Goal: Information Seeking & Learning: Learn about a topic

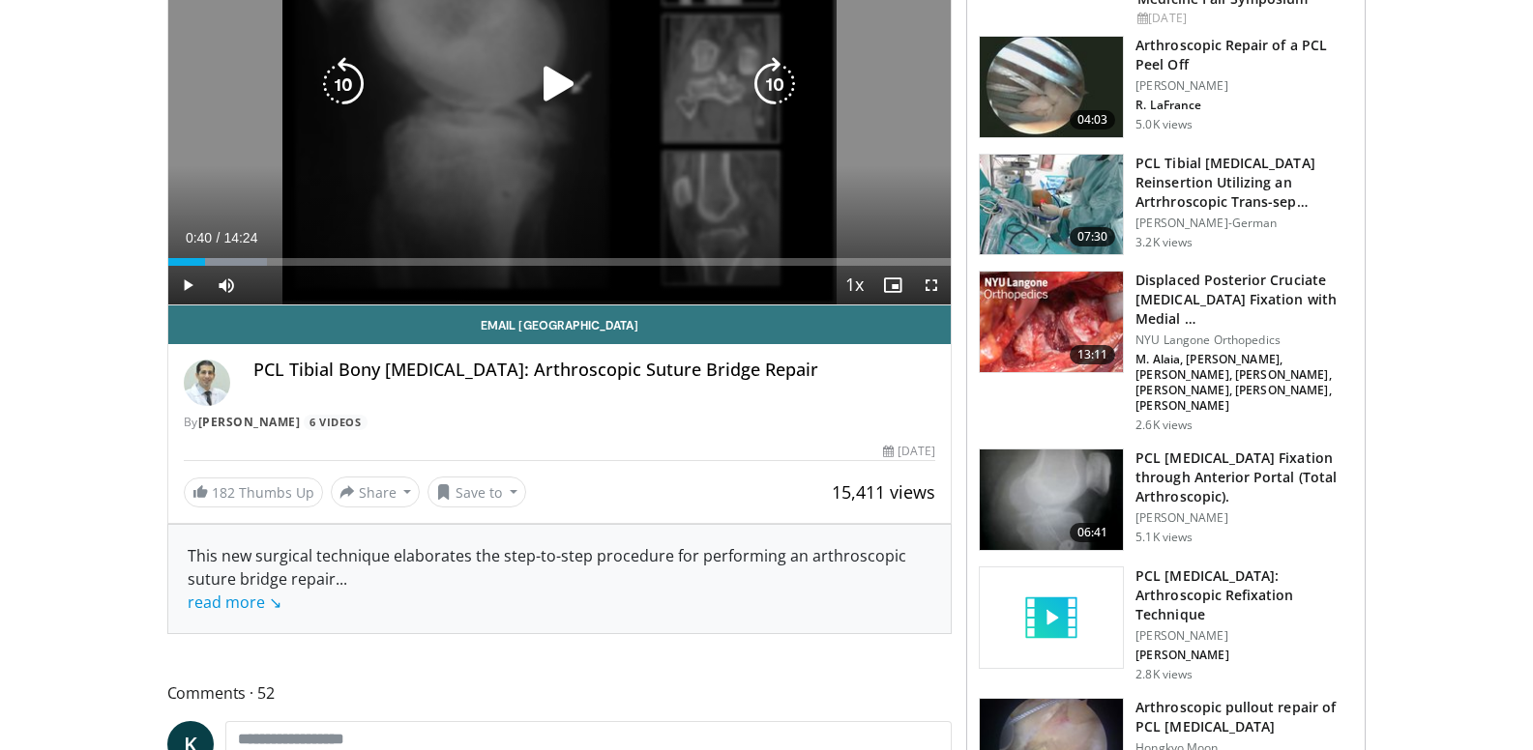
click at [544, 85] on icon "Video Player" at bounding box center [559, 84] width 54 height 54
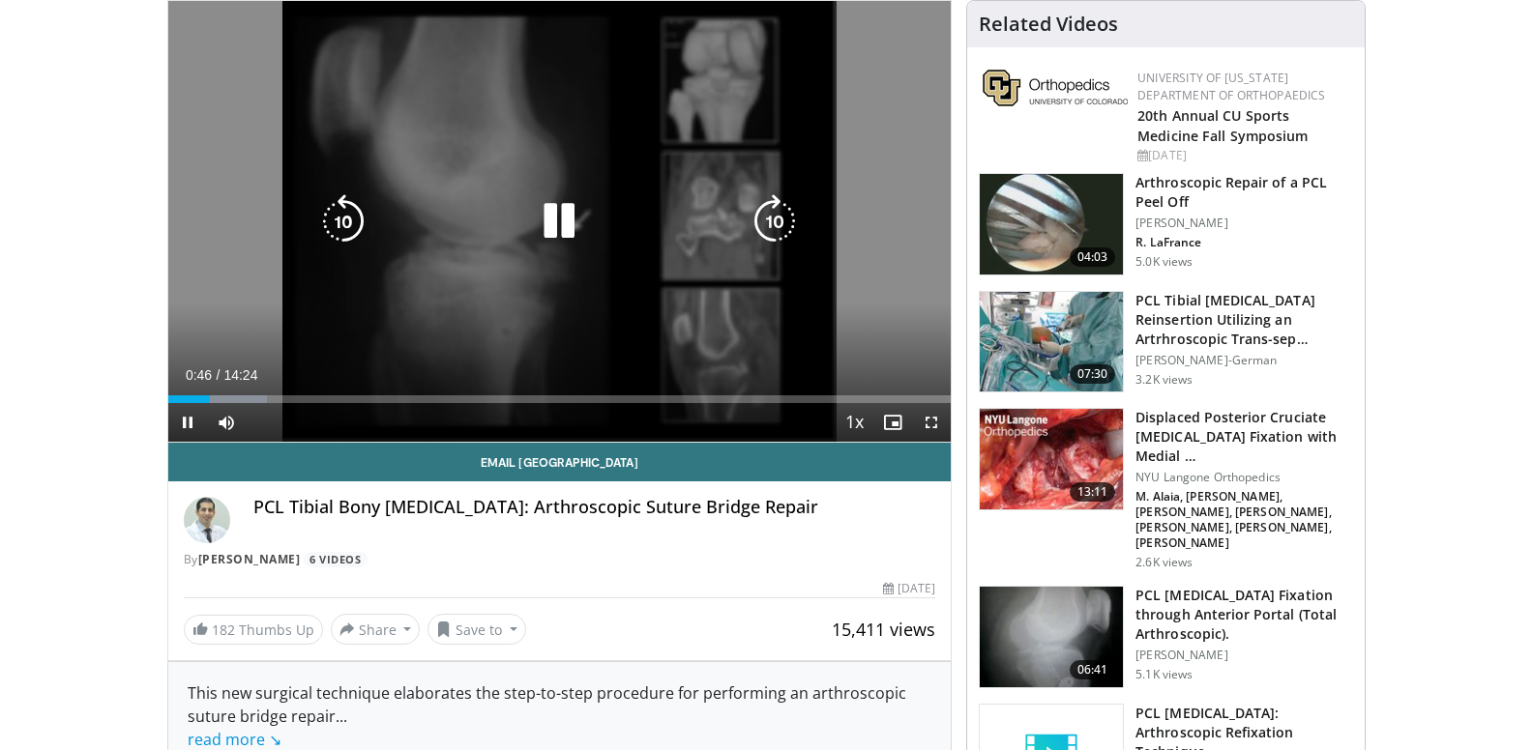
scroll to position [139, 0]
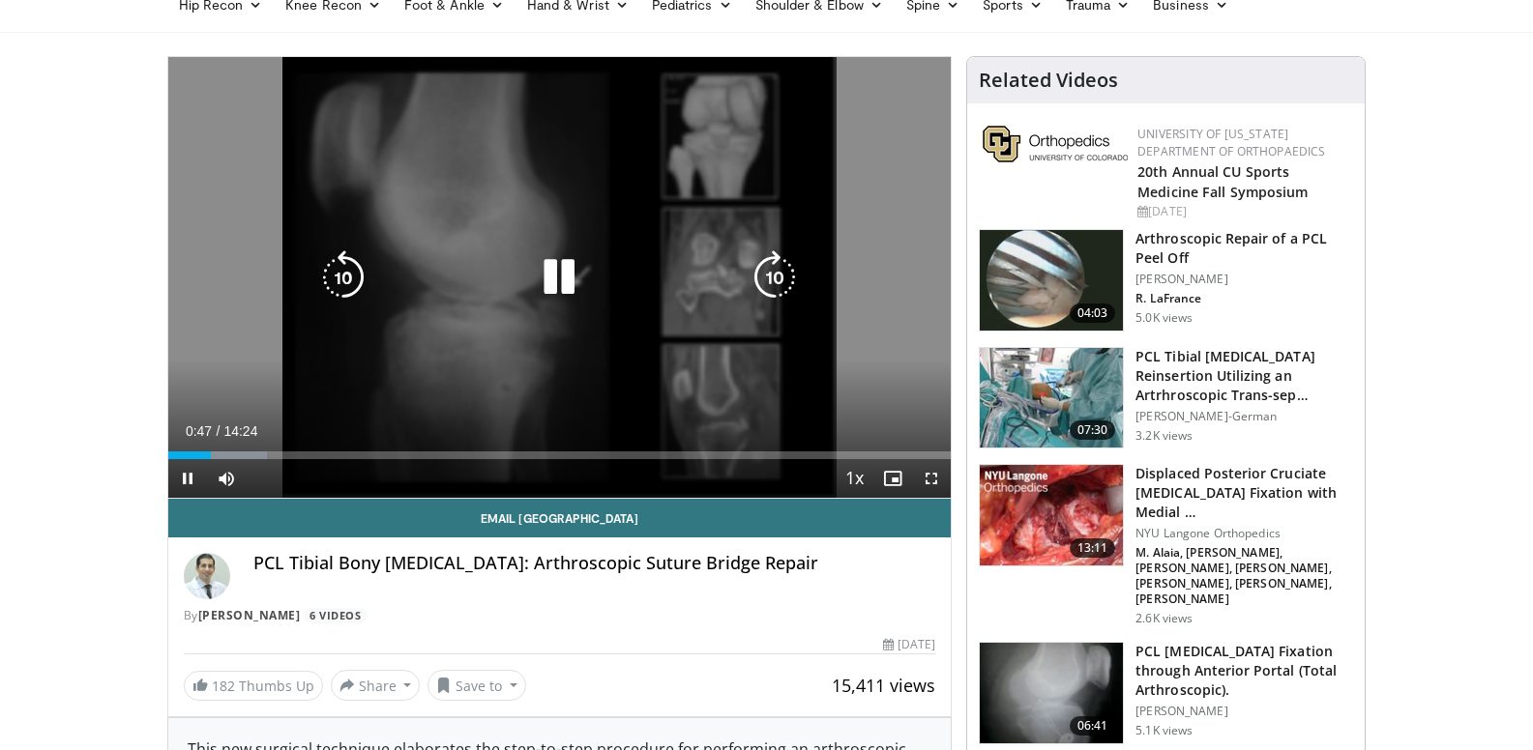
click at [554, 273] on icon "Video Player" at bounding box center [559, 277] width 54 height 54
click at [546, 269] on icon "Video Player" at bounding box center [559, 277] width 54 height 54
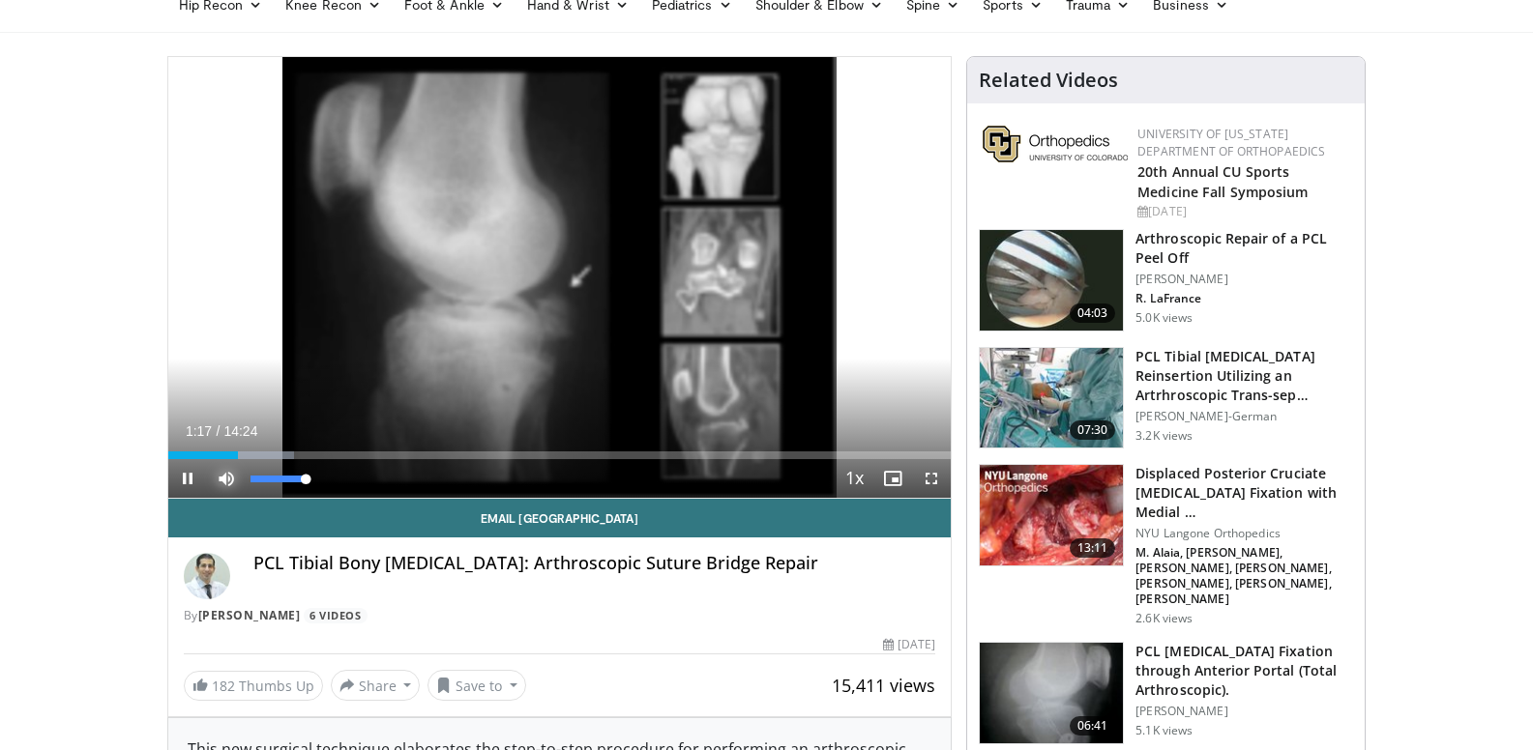
click at [225, 474] on span "Video Player" at bounding box center [226, 478] width 39 height 39
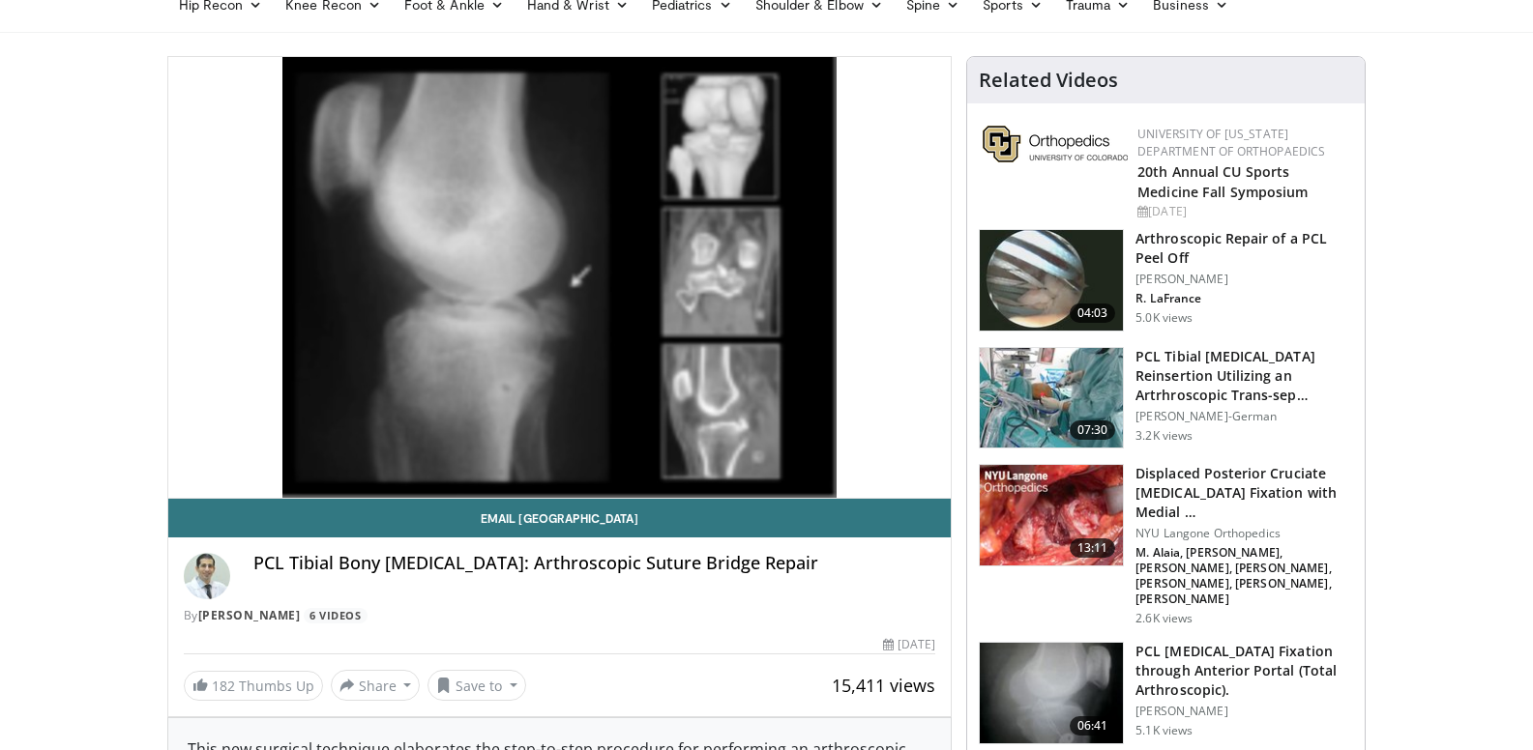
click at [225, 474] on video-js "**********" at bounding box center [559, 278] width 783 height 442
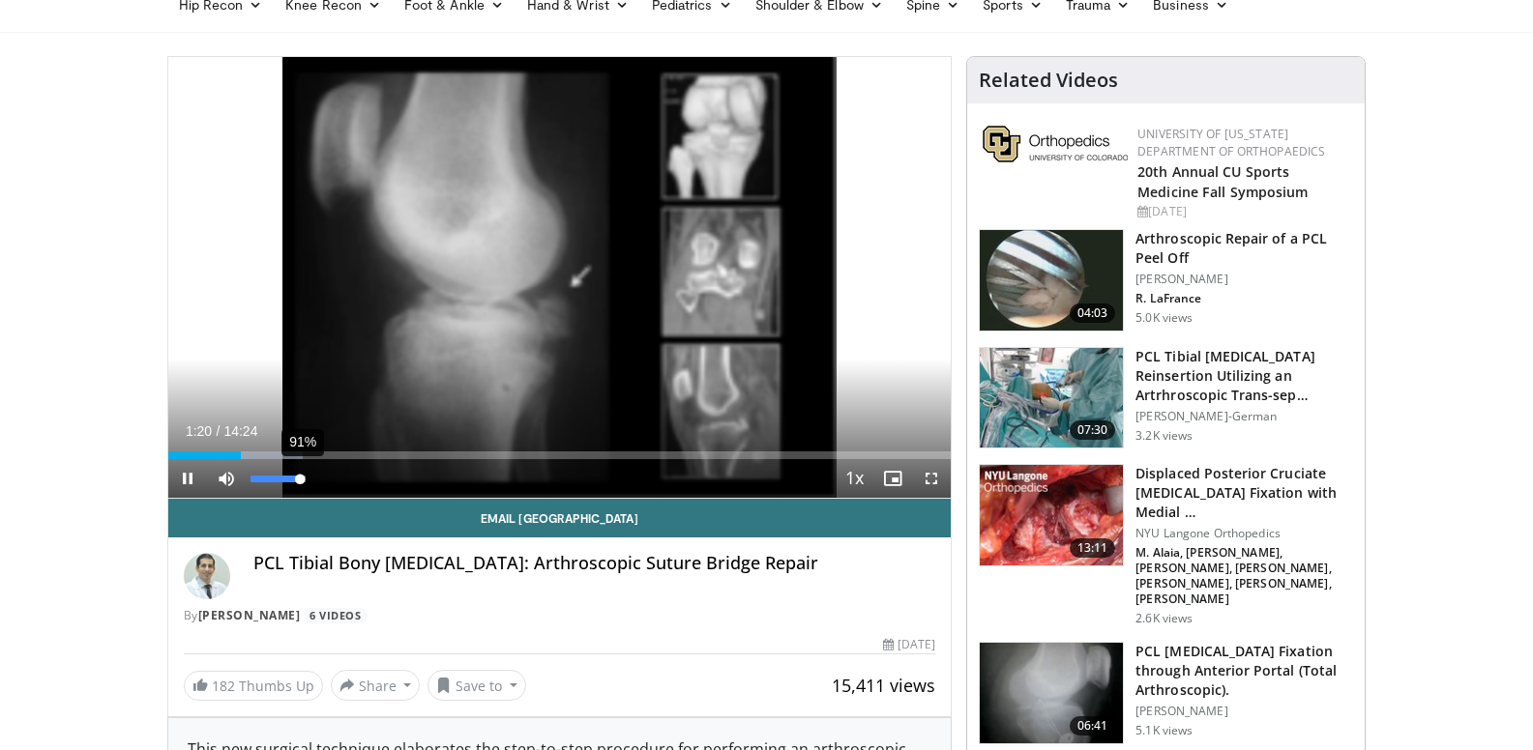
drag, startPoint x: 253, startPoint y: 477, endPoint x: 301, endPoint y: 480, distance: 47.5
click at [301, 480] on div "Volume Level" at bounding box center [275, 479] width 50 height 7
drag, startPoint x: 304, startPoint y: 478, endPoint x: 332, endPoint y: 485, distance: 29.1
click at [332, 485] on div "Mute 100%" at bounding box center [274, 478] width 135 height 39
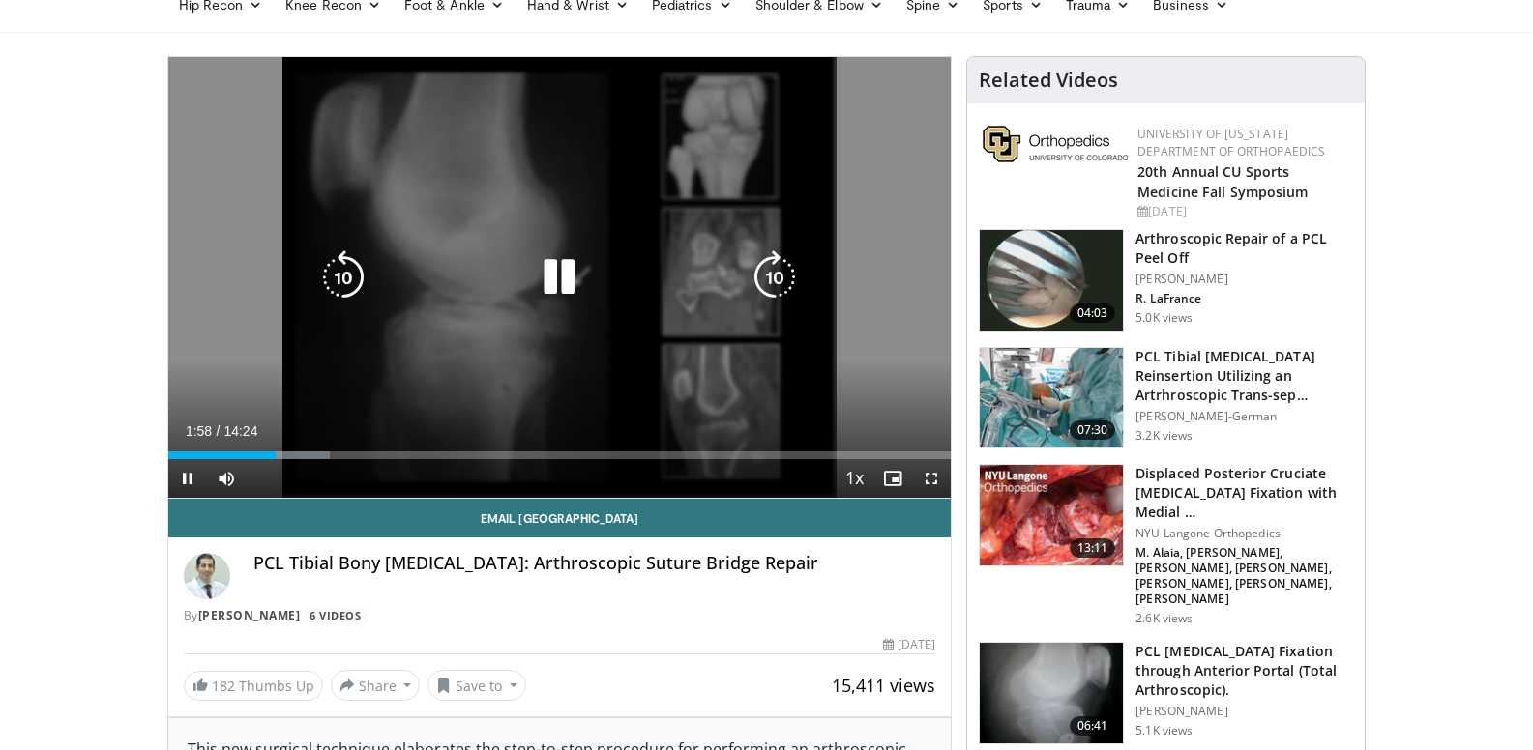
drag, startPoint x: 546, startPoint y: 282, endPoint x: 681, endPoint y: 280, distance: 134.4
click at [546, 282] on icon "Video Player" at bounding box center [559, 277] width 54 height 54
click at [547, 269] on icon "Video Player" at bounding box center [559, 277] width 54 height 54
click at [557, 278] on icon "Video Player" at bounding box center [559, 277] width 54 height 54
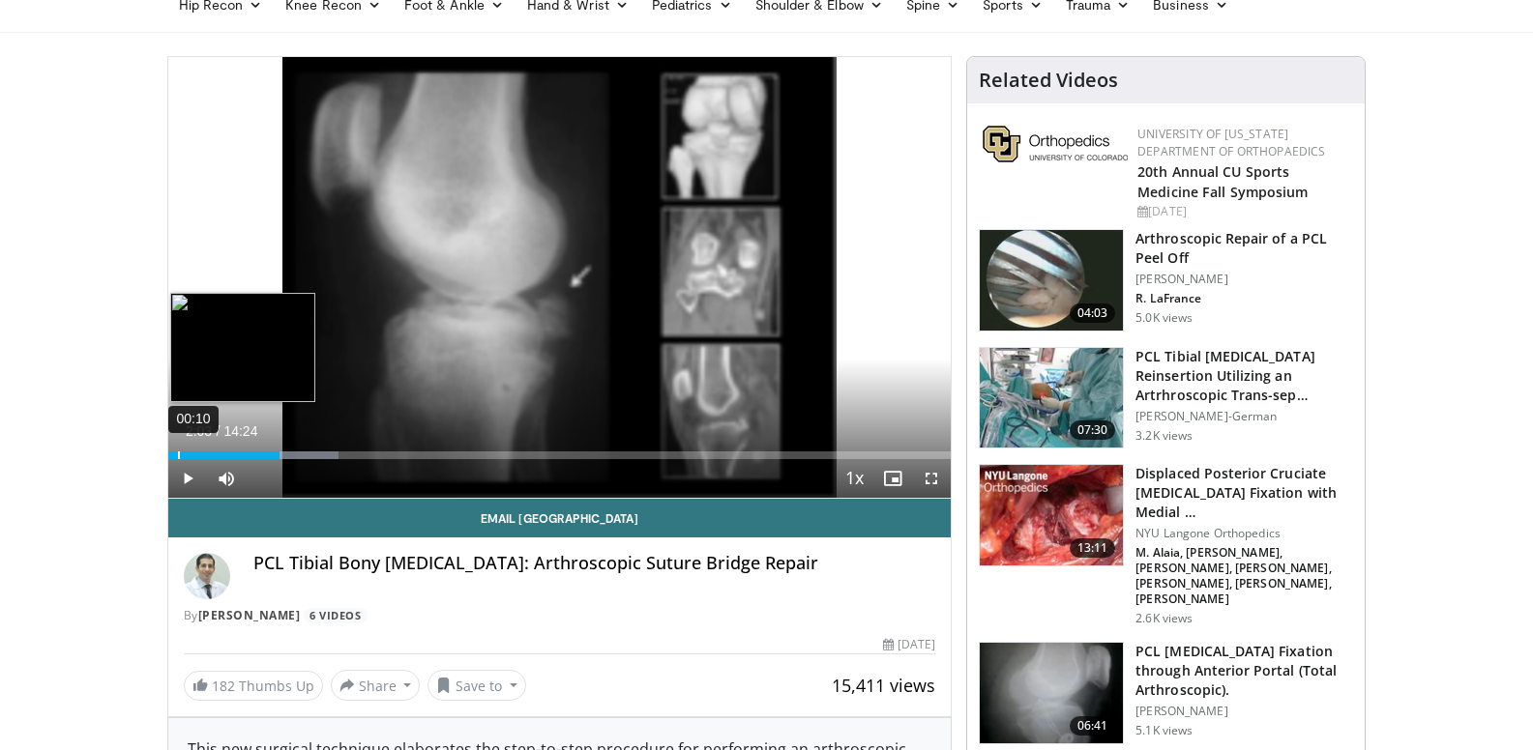
click at [178, 454] on div "00:10" at bounding box center [179, 456] width 2 height 8
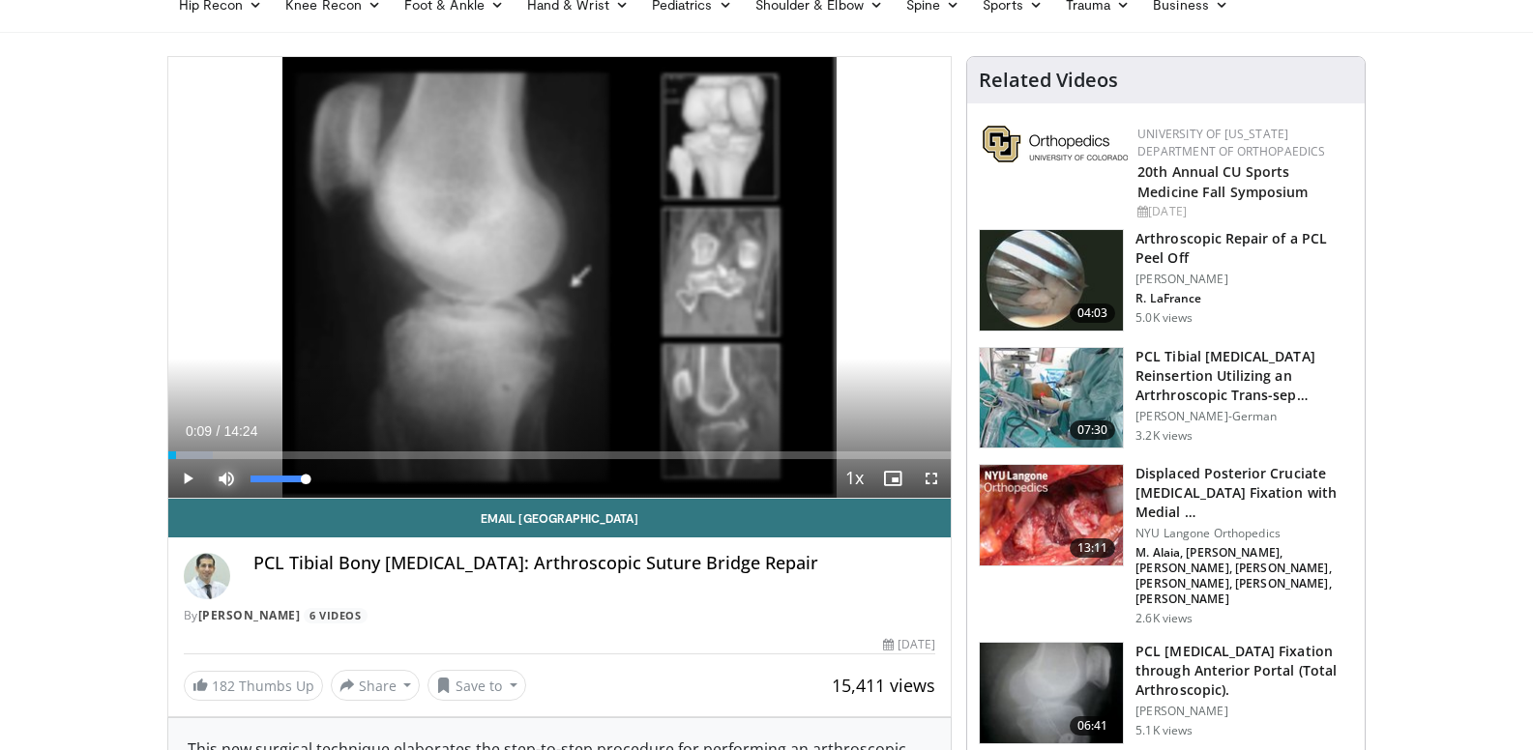
click at [223, 476] on span "Video Player" at bounding box center [226, 478] width 39 height 39
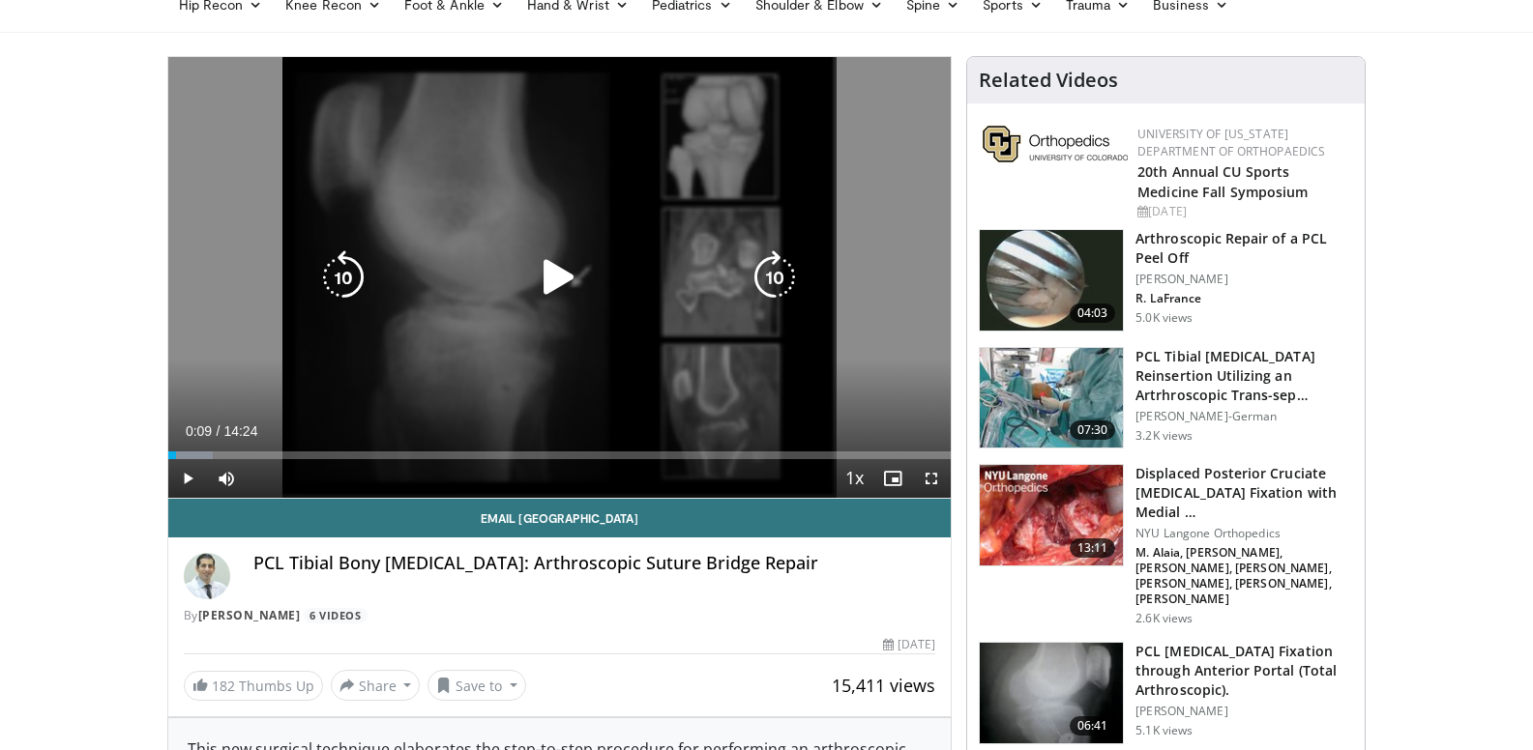
click at [566, 275] on icon "Video Player" at bounding box center [559, 277] width 54 height 54
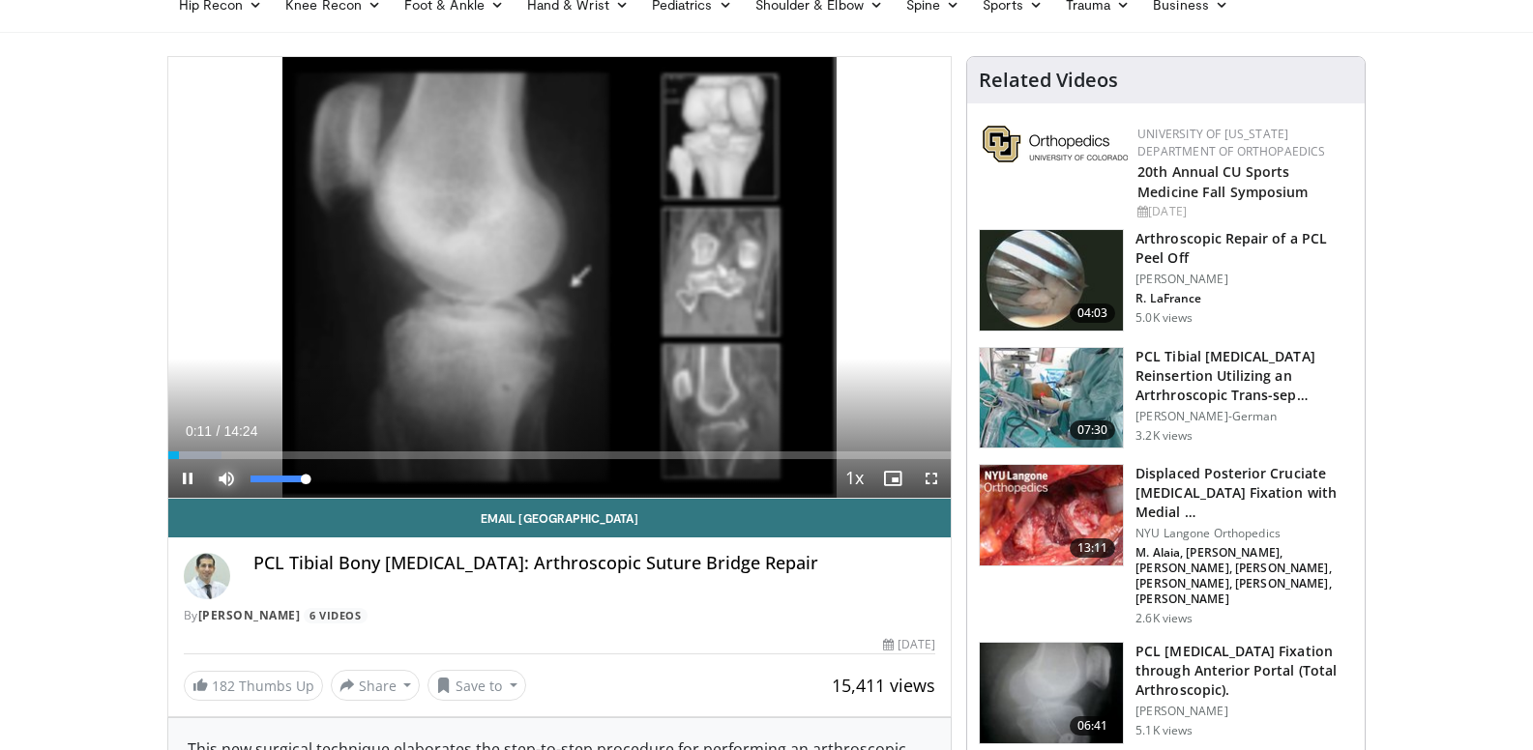
click at [228, 479] on span "Video Player" at bounding box center [226, 478] width 39 height 39
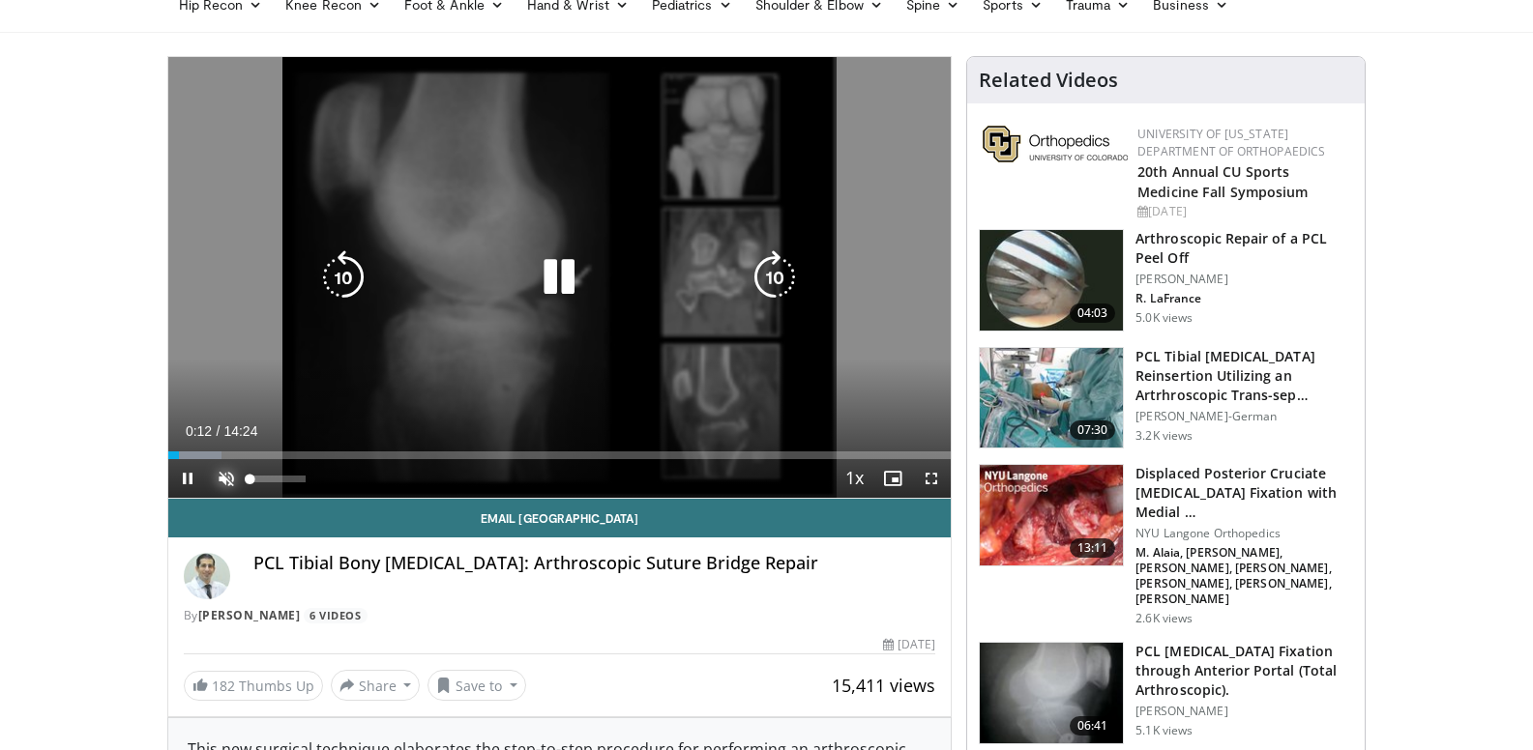
click at [227, 479] on span "Video Player" at bounding box center [226, 478] width 39 height 39
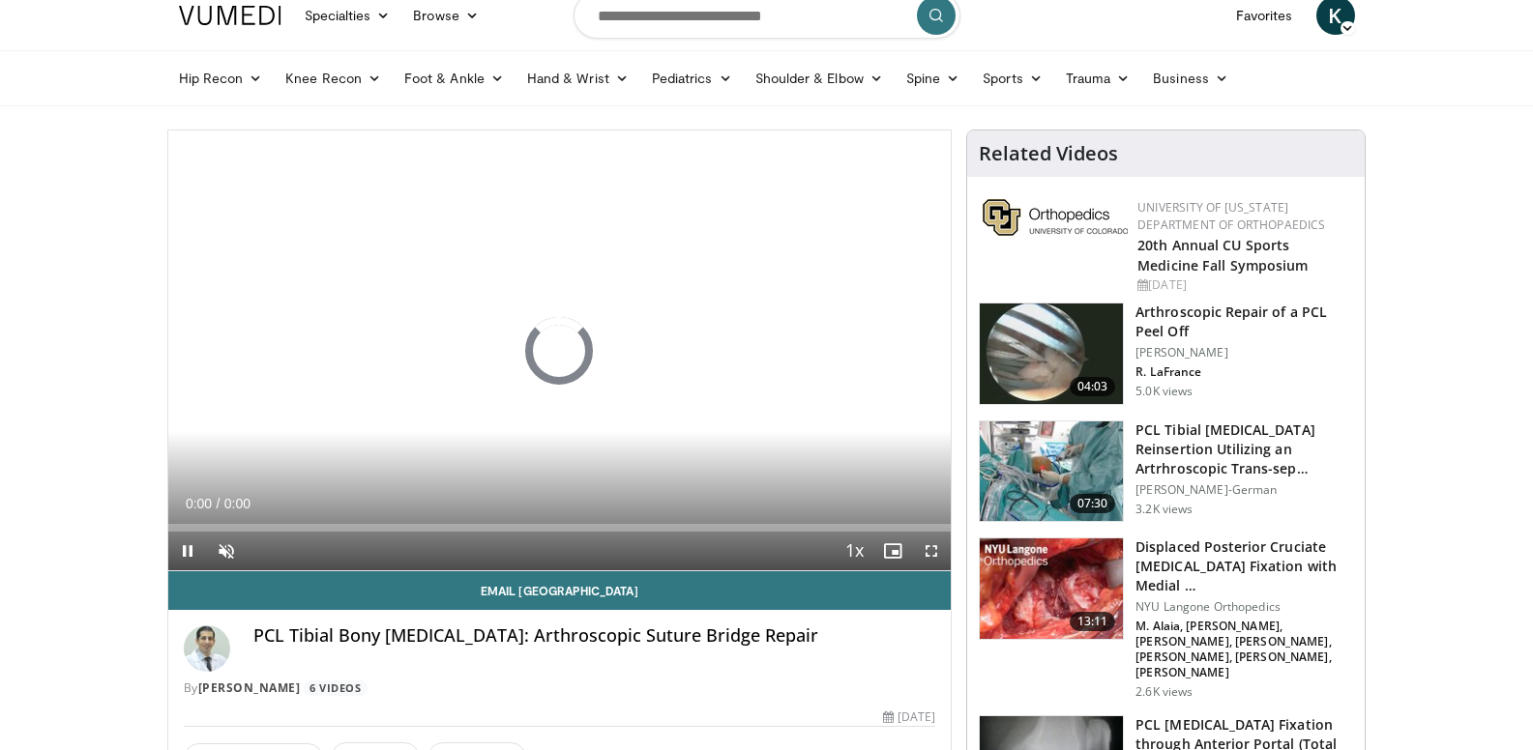
scroll to position [139, 0]
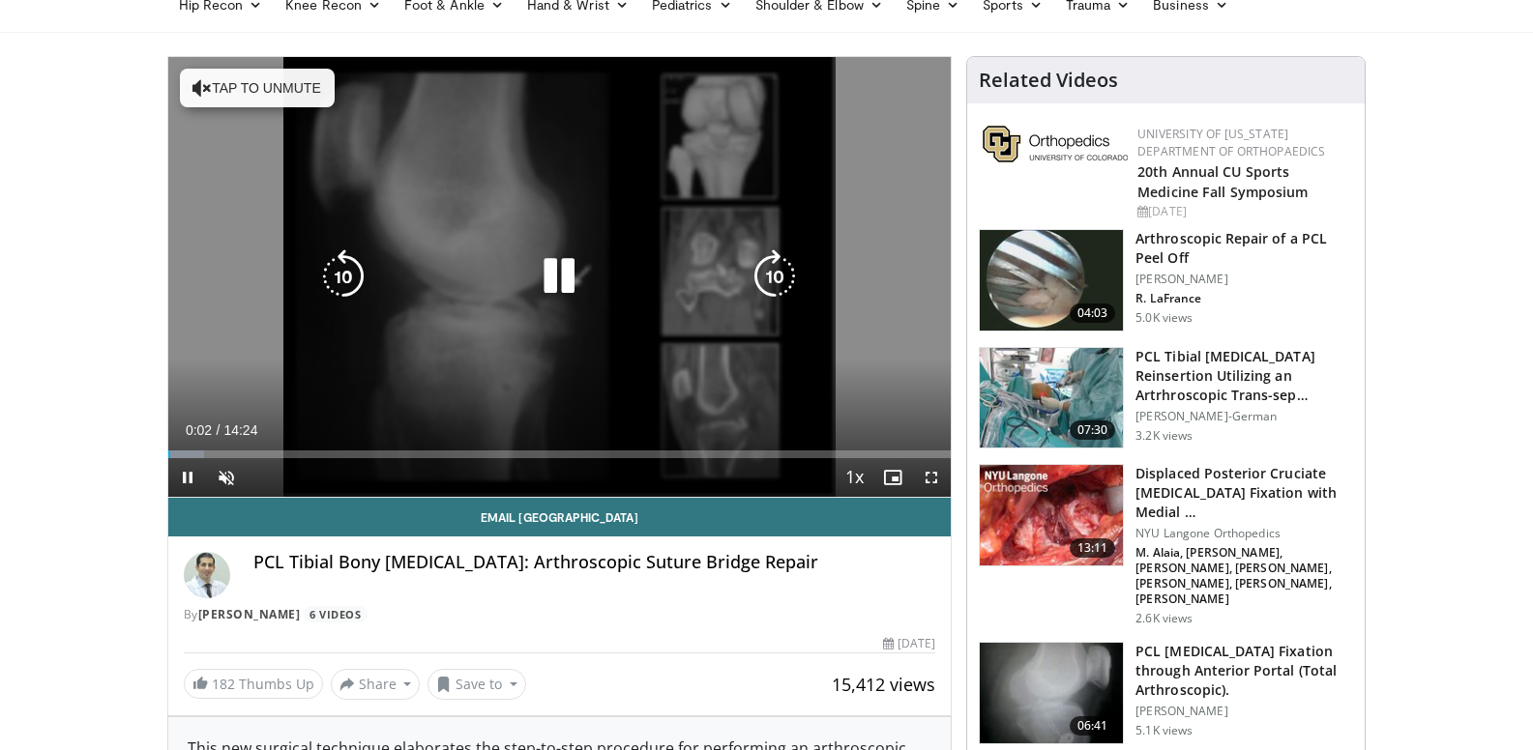
click at [212, 85] on button "Tap to unmute" at bounding box center [257, 88] width 155 height 39
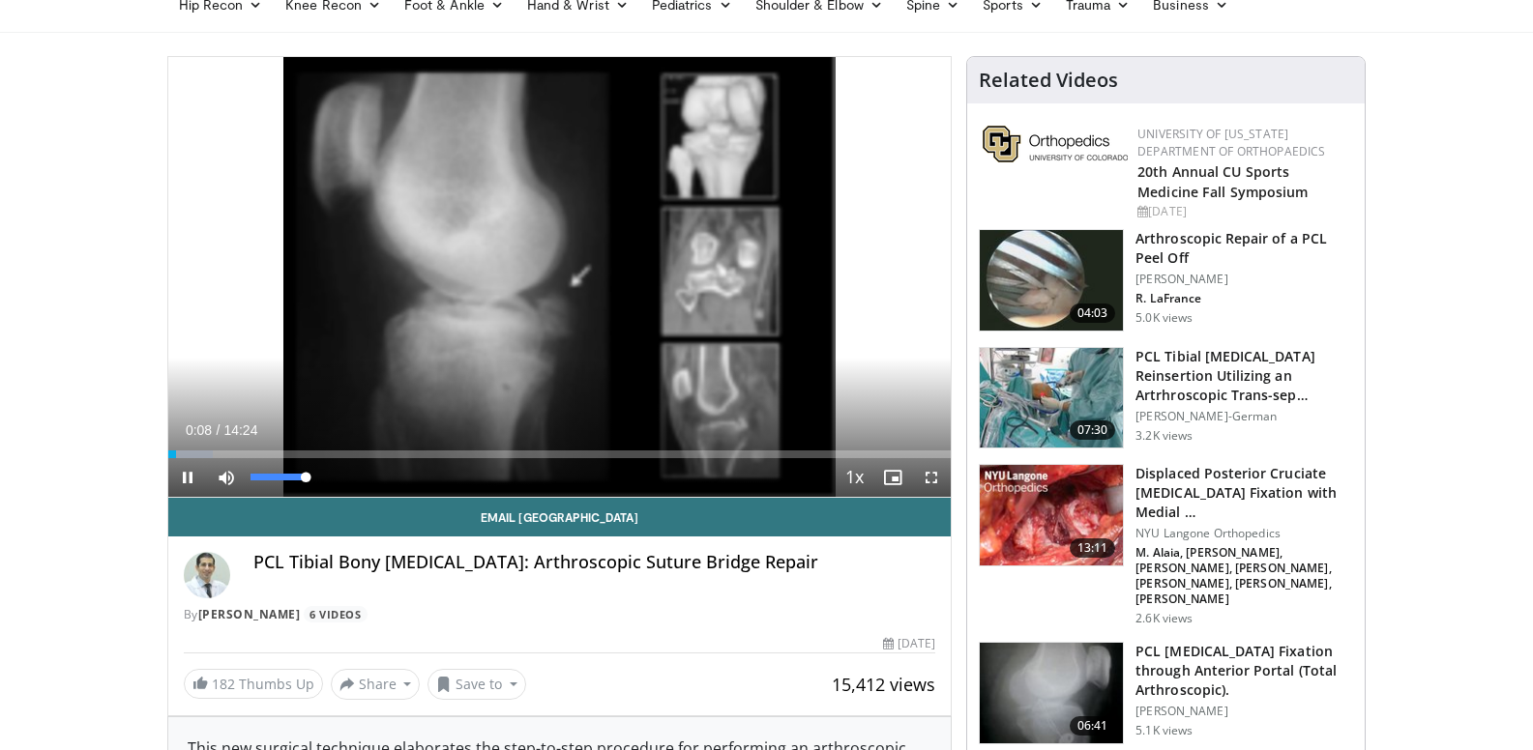
drag, startPoint x: 303, startPoint y: 471, endPoint x: 388, endPoint y: 485, distance: 86.3
click at [388, 485] on div "Current Time 0:08 / Duration 14:24 Pause Skip Backward Skip Forward Mute 100% L…" at bounding box center [559, 477] width 783 height 39
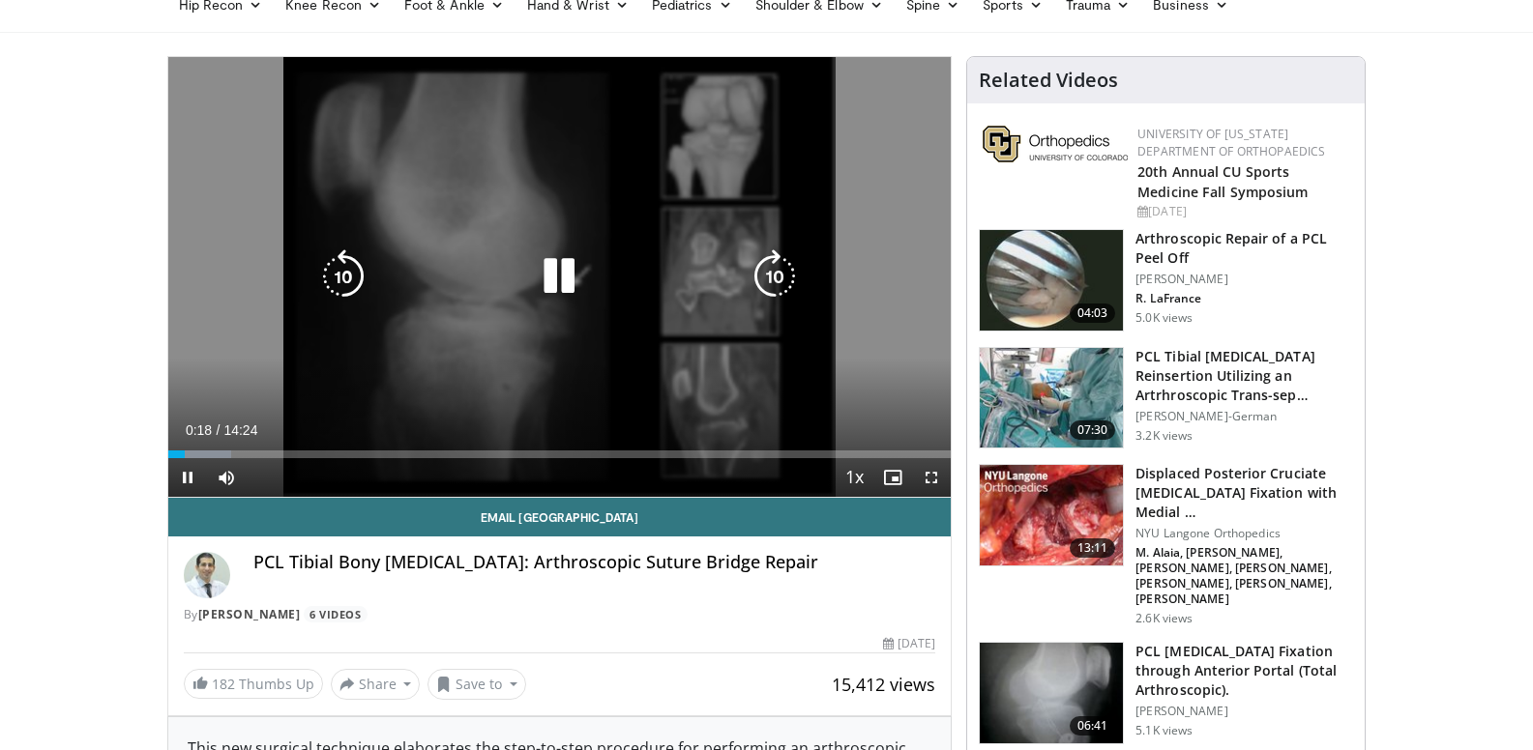
click at [550, 273] on icon "Video Player" at bounding box center [559, 276] width 54 height 54
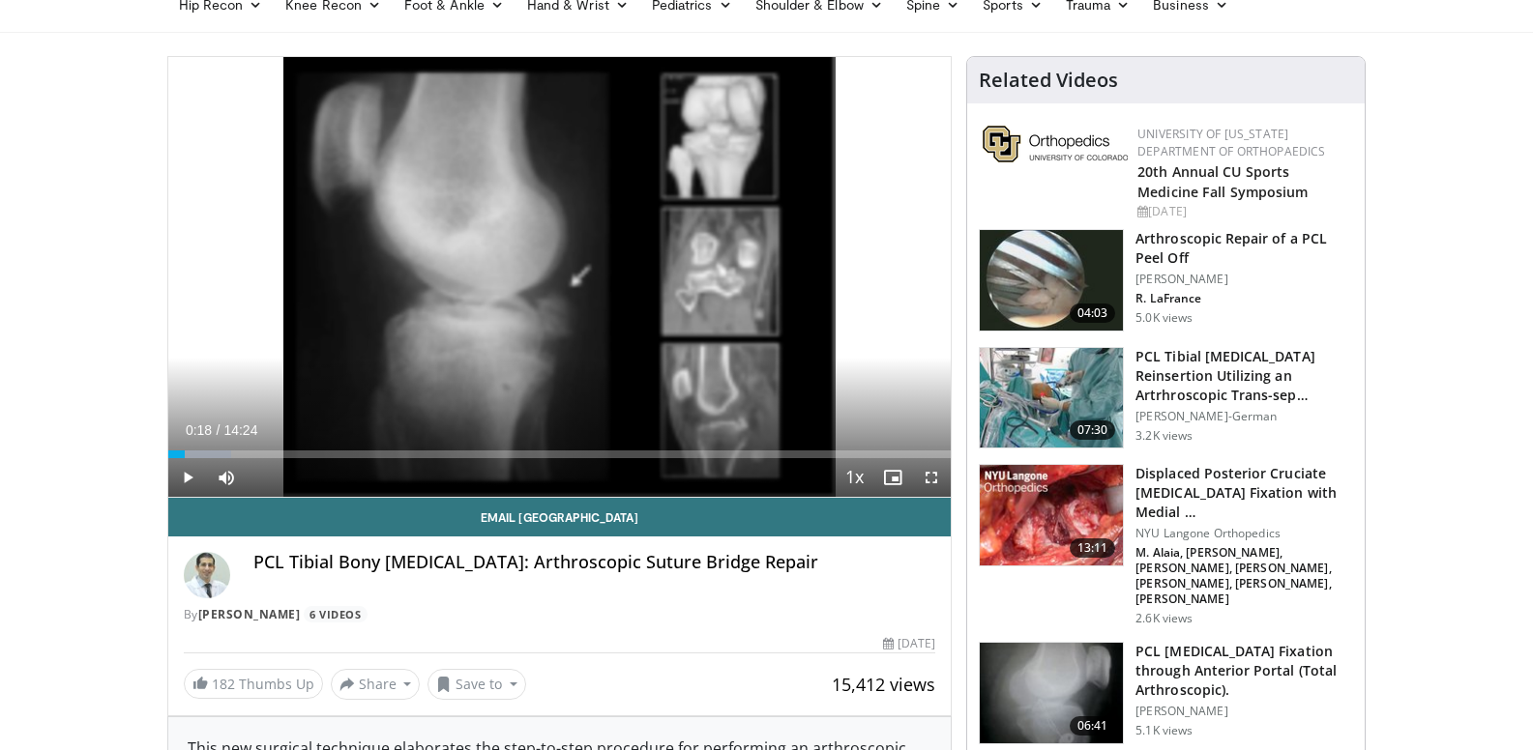
click at [1026, 269] on img at bounding box center [1050, 280] width 143 height 101
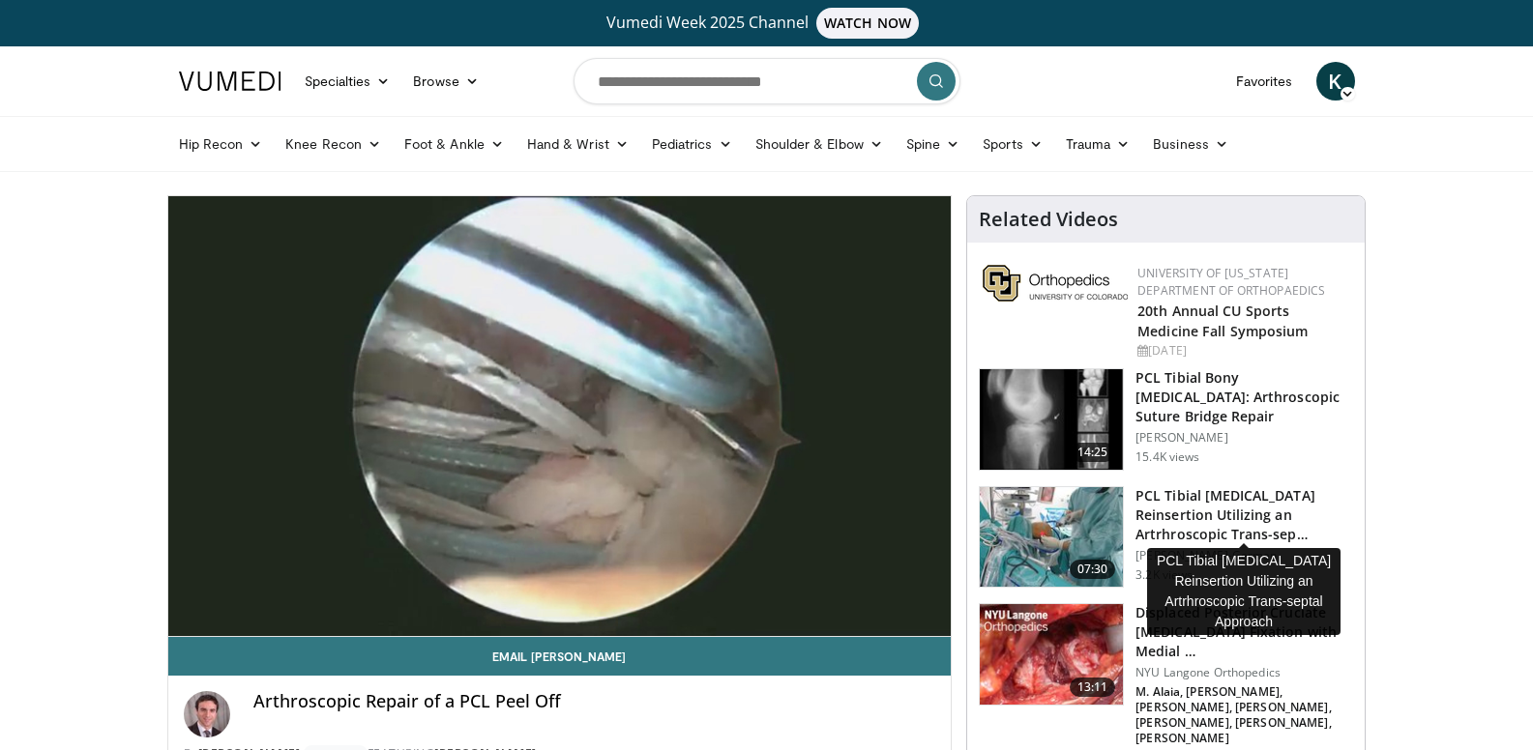
click at [1177, 517] on h3 "PCL Tibial Avulsion Reinsertion Utilizing an Artrhroscopic Trans-sep…" at bounding box center [1244, 515] width 218 height 58
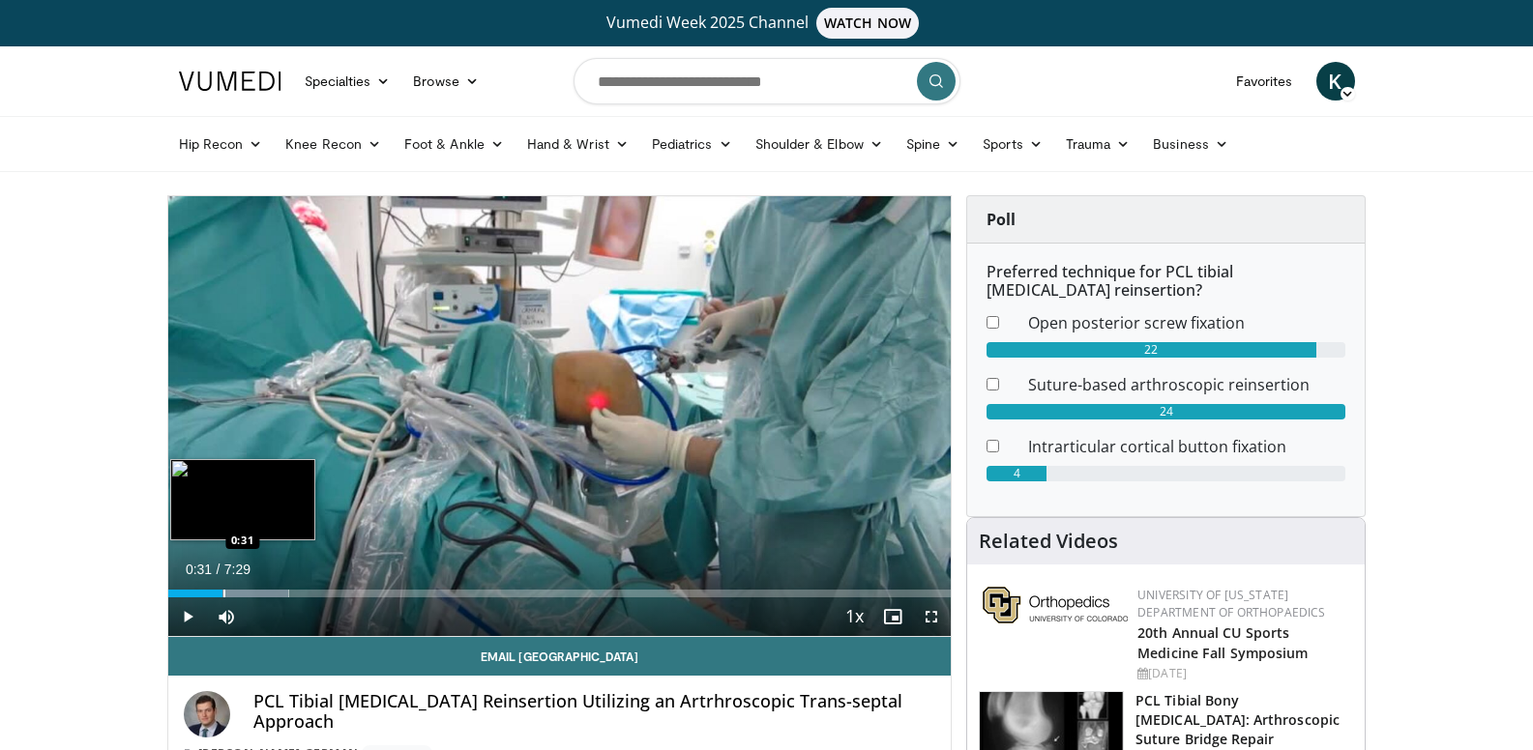
click at [223, 592] on div "Progress Bar" at bounding box center [224, 594] width 2 height 8
click at [264, 590] on div "Progress Bar" at bounding box center [265, 594] width 2 height 8
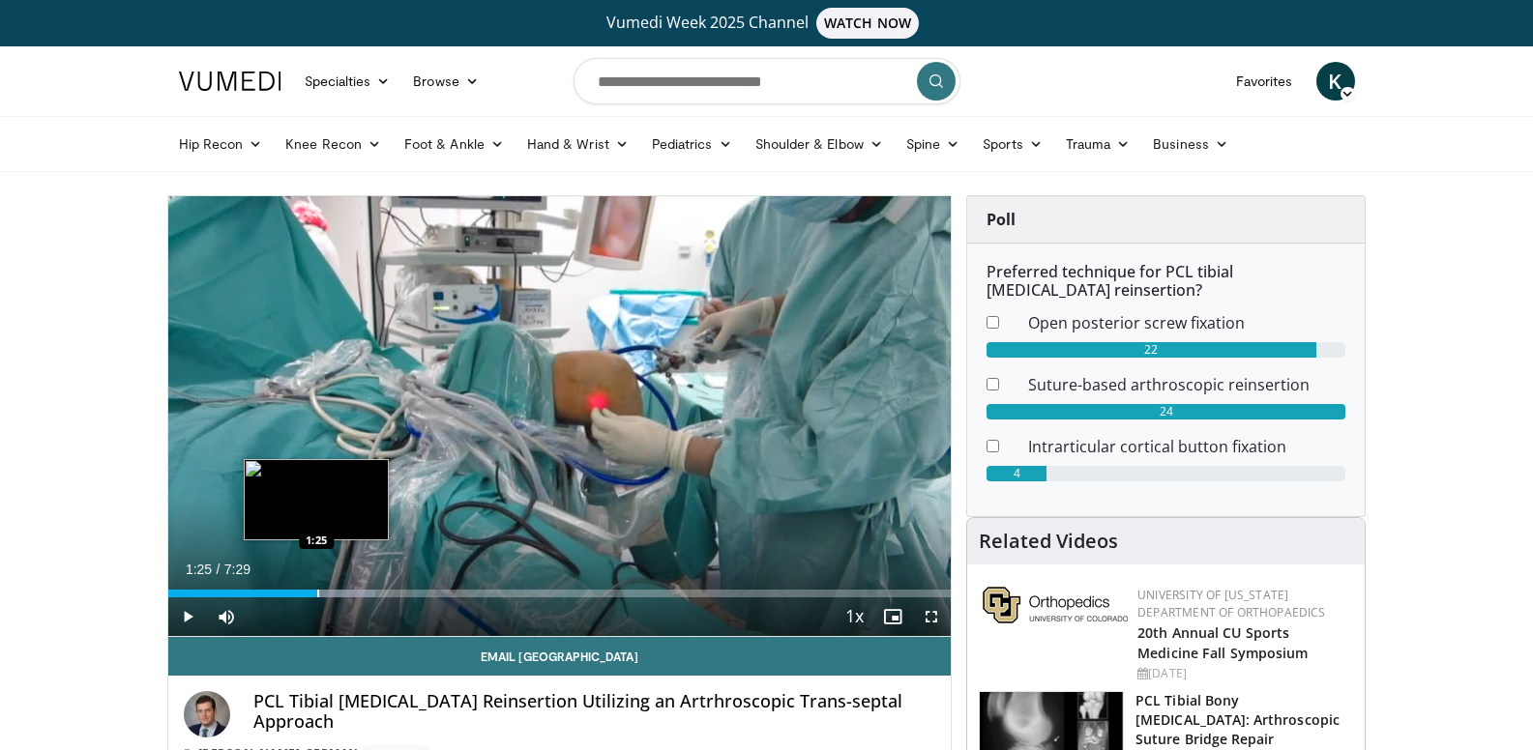
click at [317, 587] on div "Loaded : 26.48% 0:55 1:25" at bounding box center [559, 588] width 783 height 18
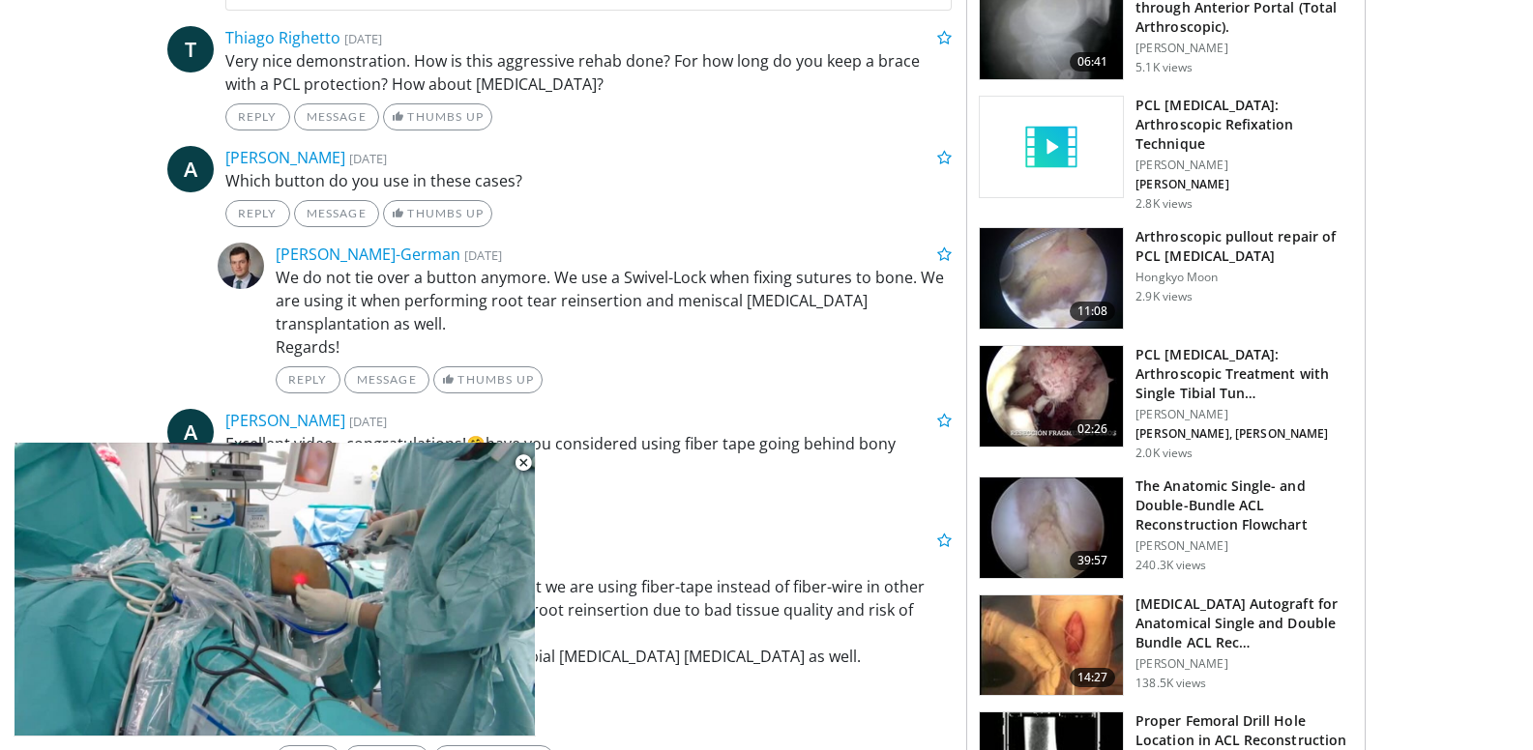
scroll to position [1160, 0]
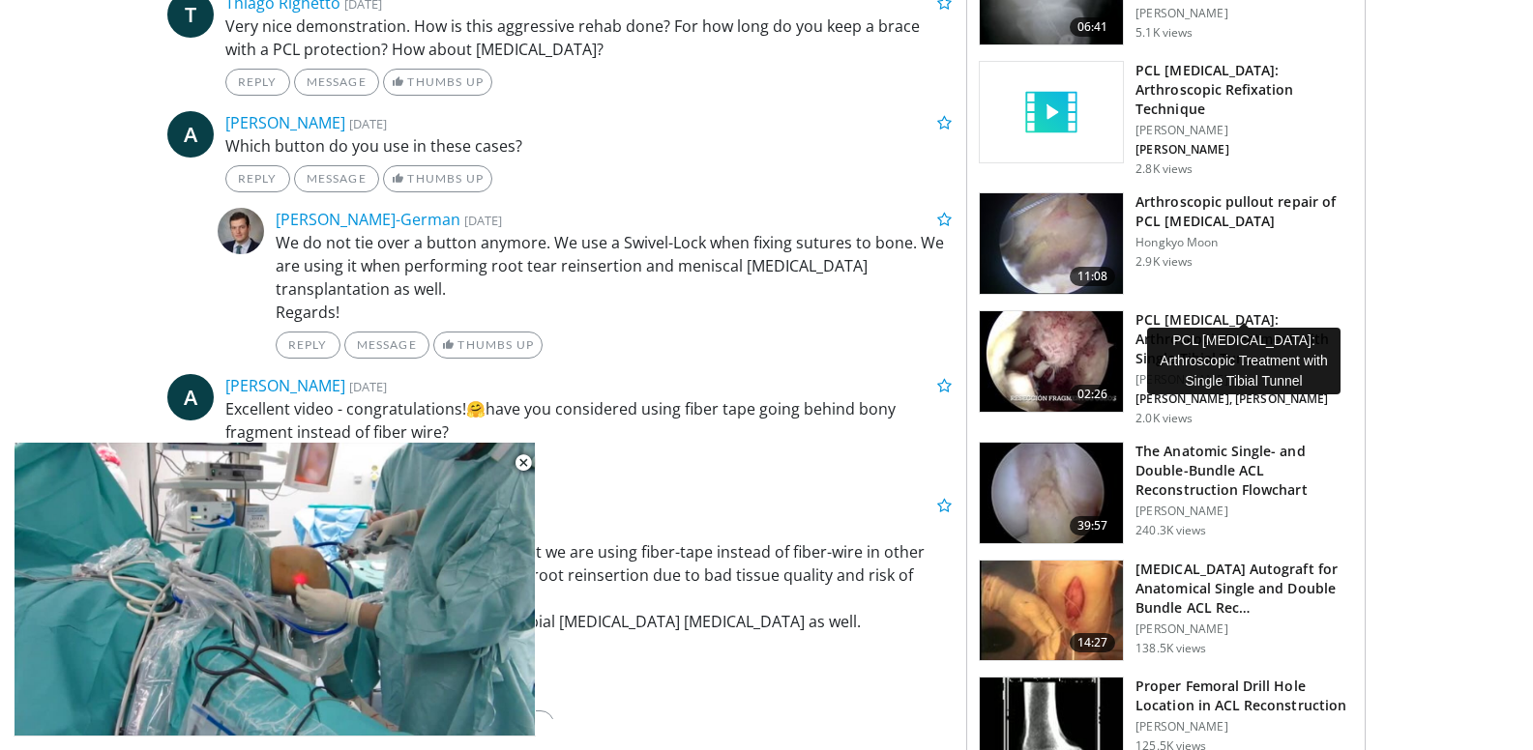
click at [1165, 310] on h3 "PCL Avulsion Fracture: Arthroscopic Treatment with Single Tibial Tun…" at bounding box center [1244, 339] width 218 height 58
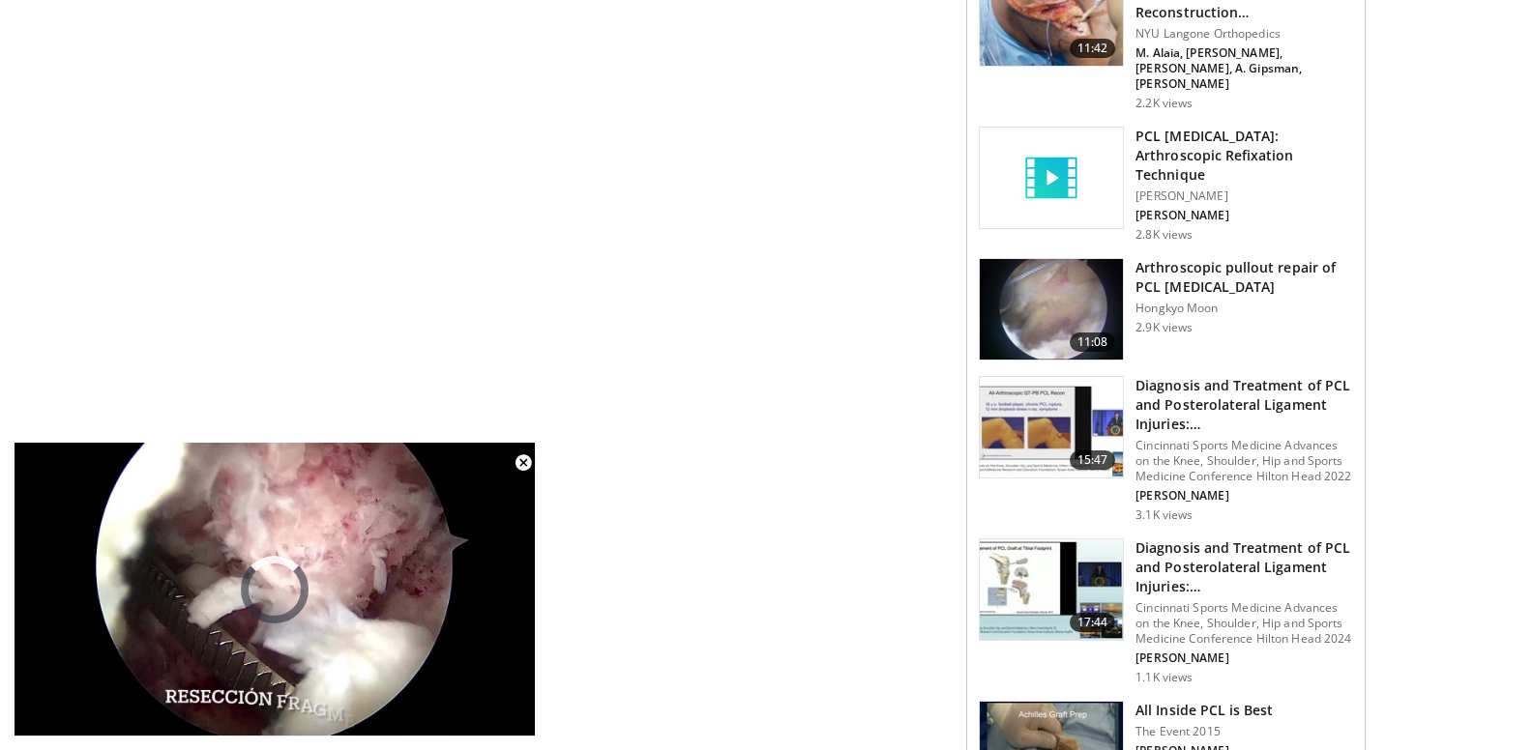
scroll to position [2127, 0]
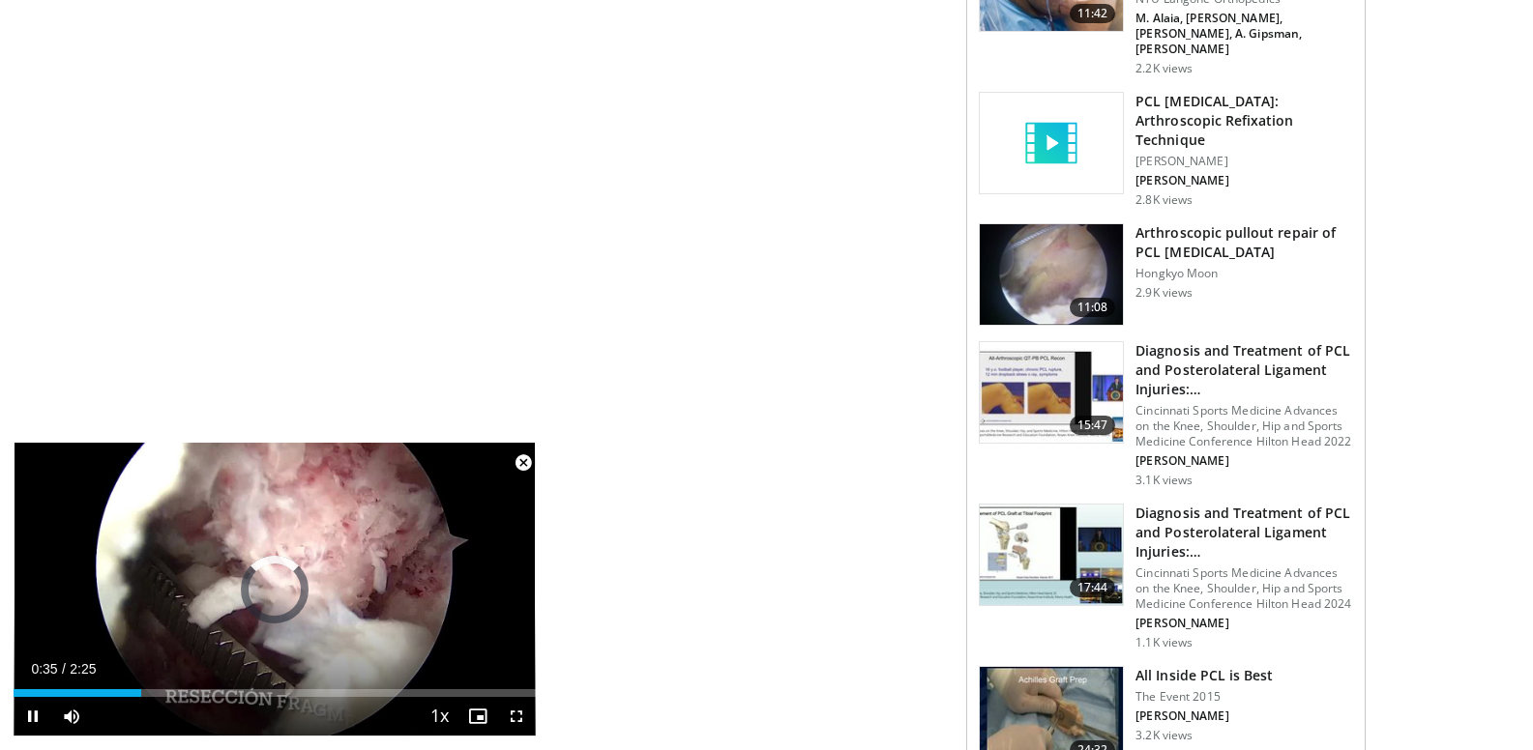
click at [521, 454] on span "Video Player" at bounding box center [523, 463] width 39 height 39
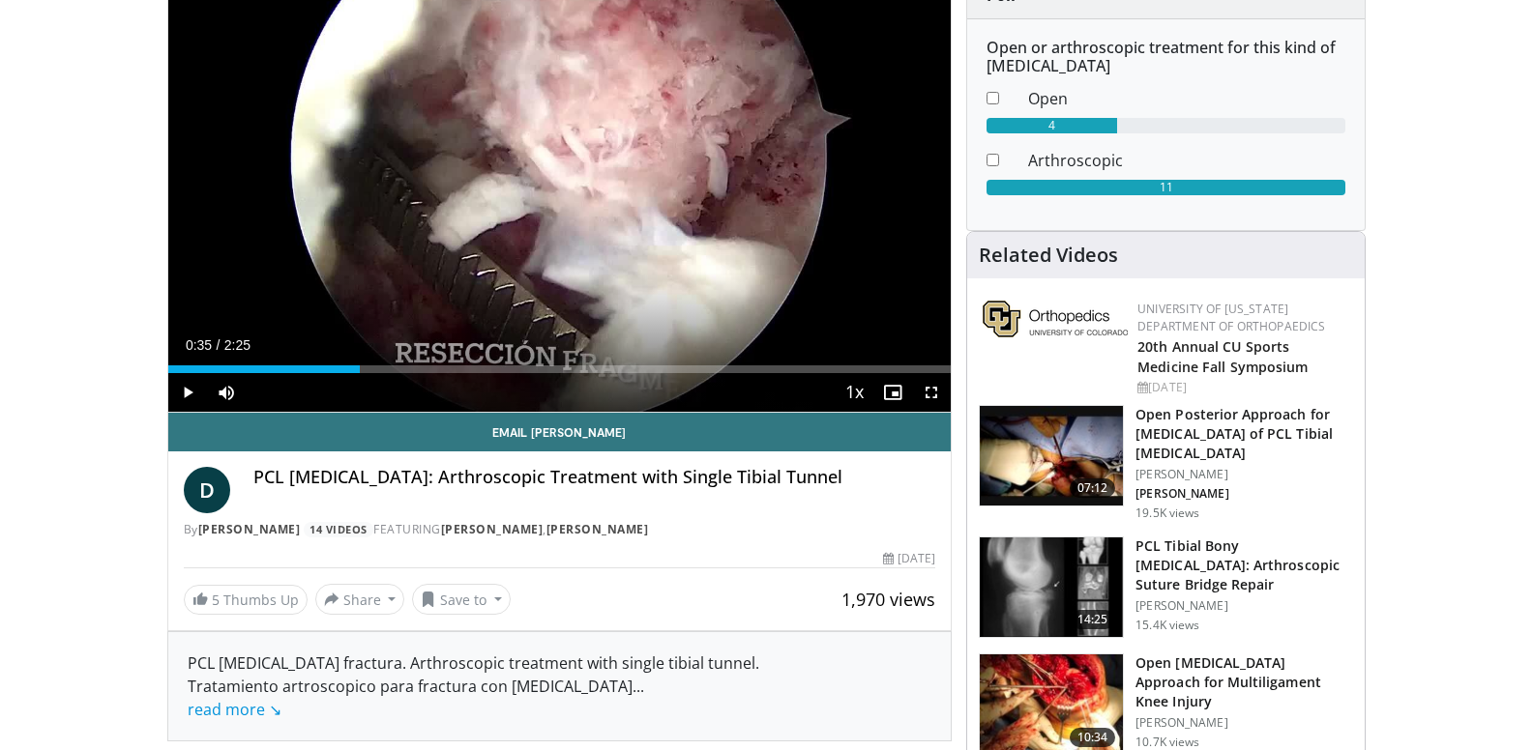
scroll to position [193, 0]
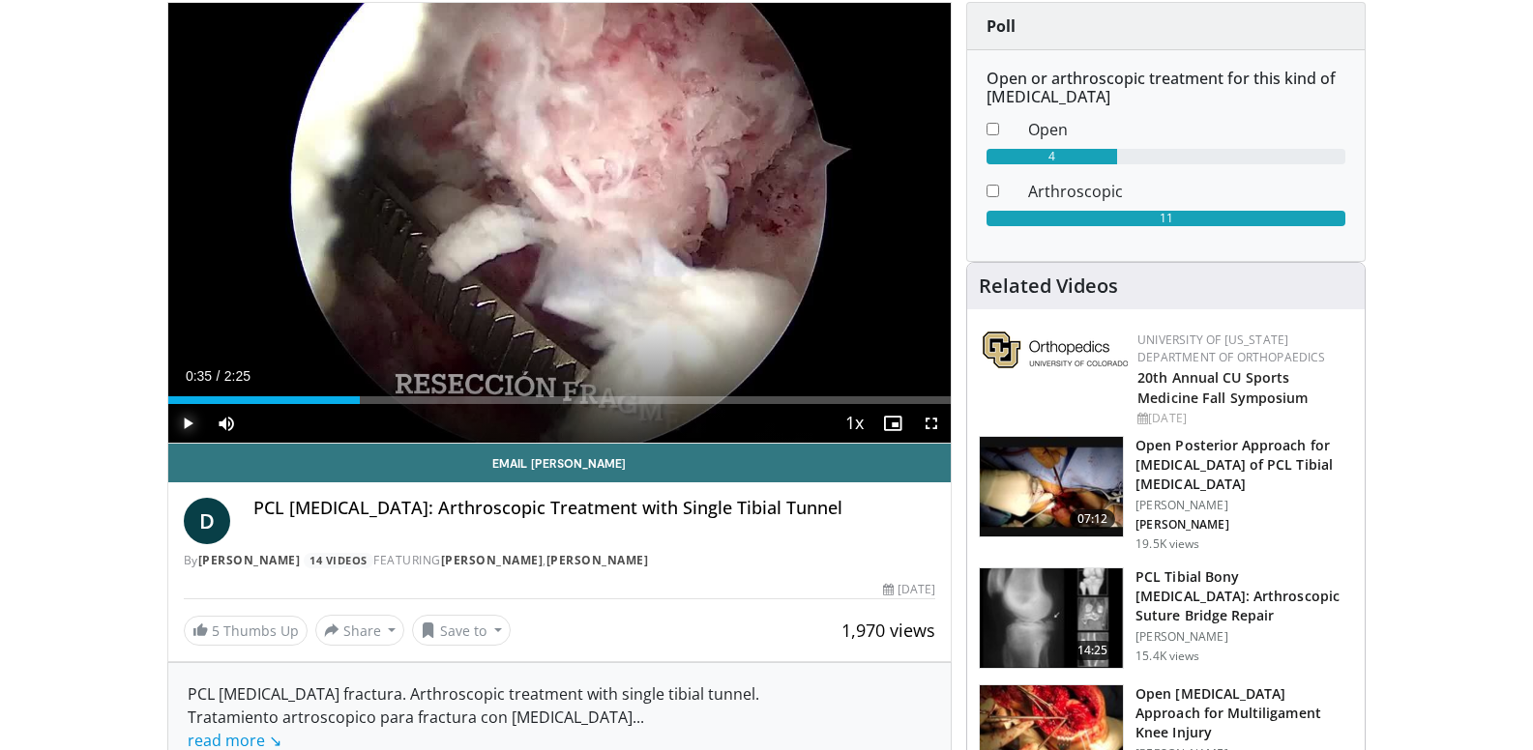
click at [188, 421] on span "Video Player" at bounding box center [187, 423] width 39 height 39
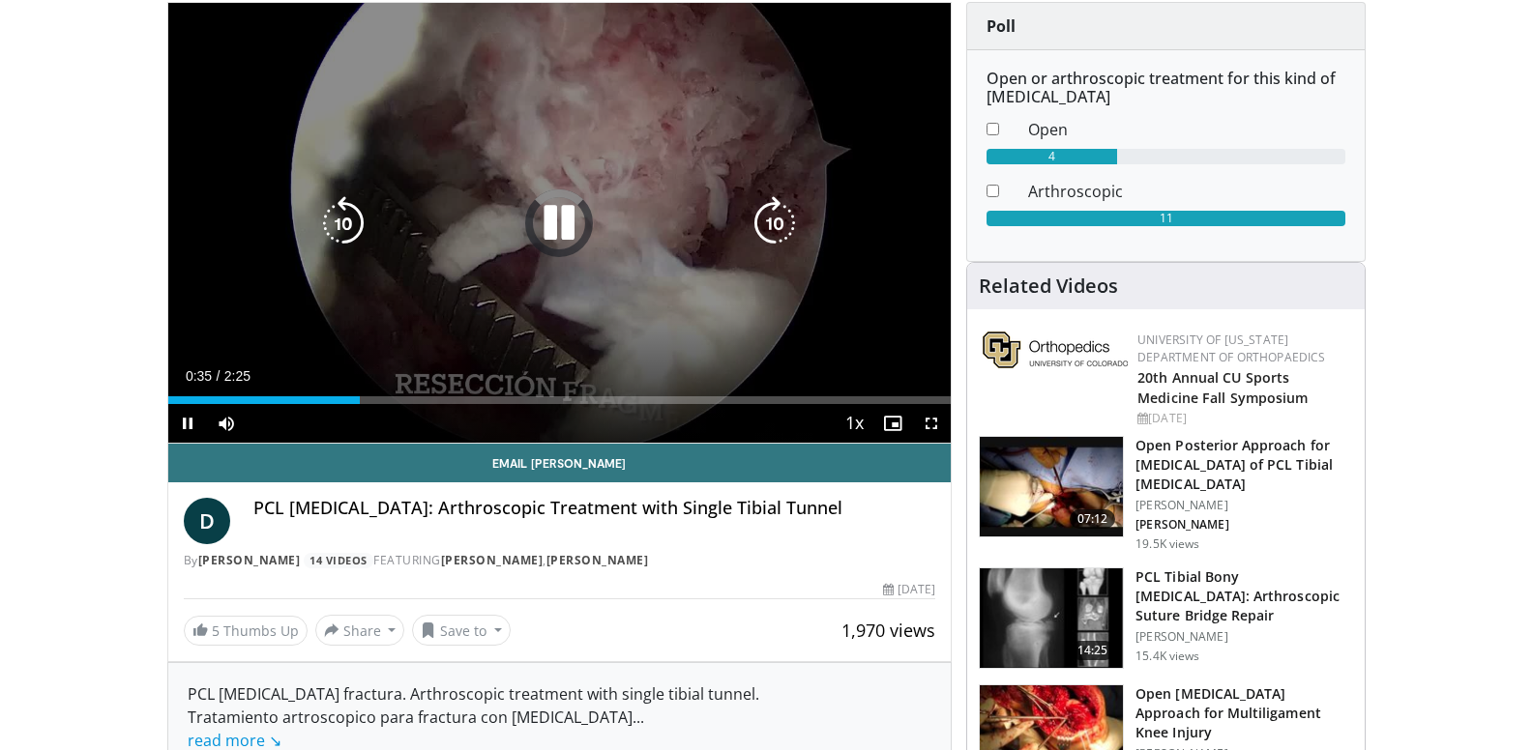
click at [552, 214] on icon "Video Player" at bounding box center [559, 223] width 54 height 54
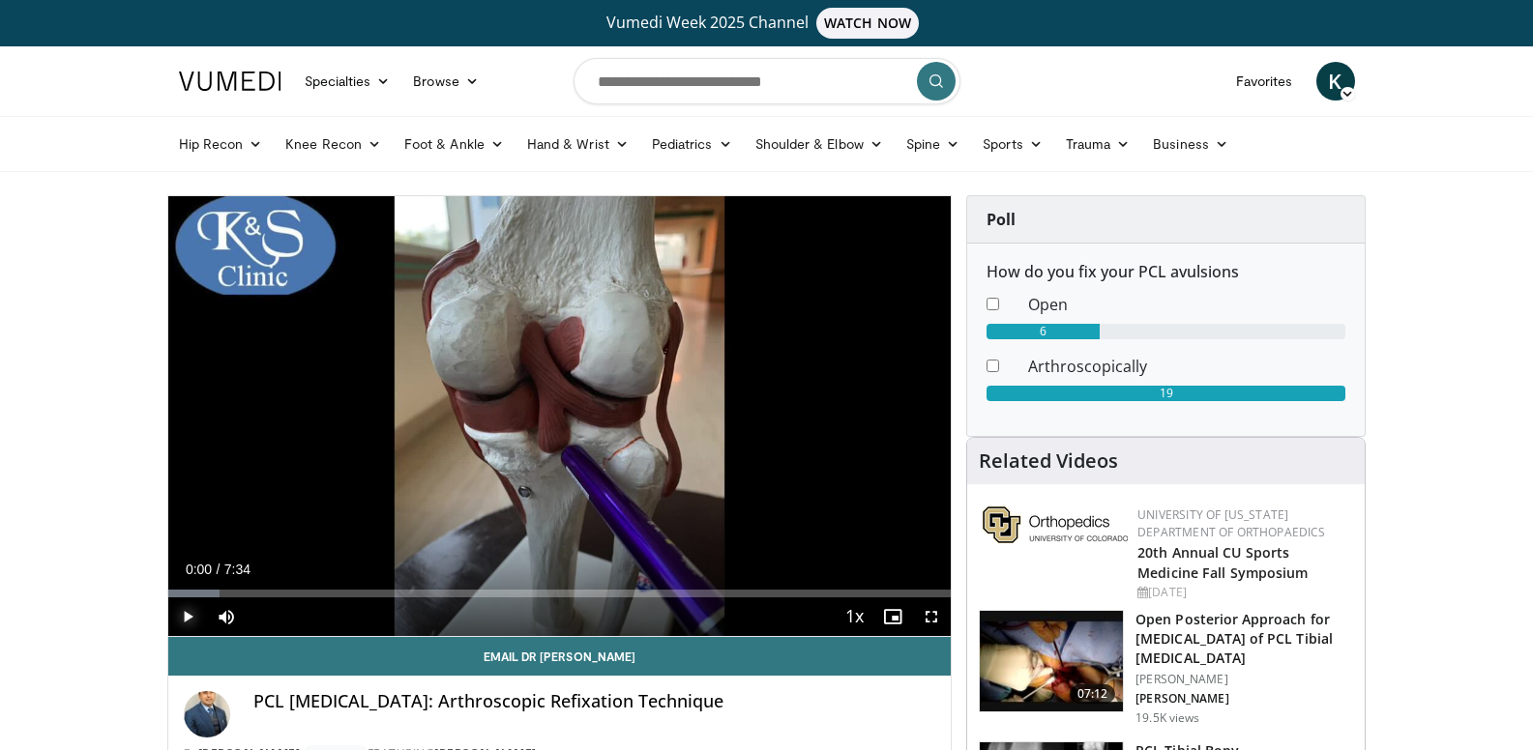
click at [182, 619] on span "Video Player" at bounding box center [187, 617] width 39 height 39
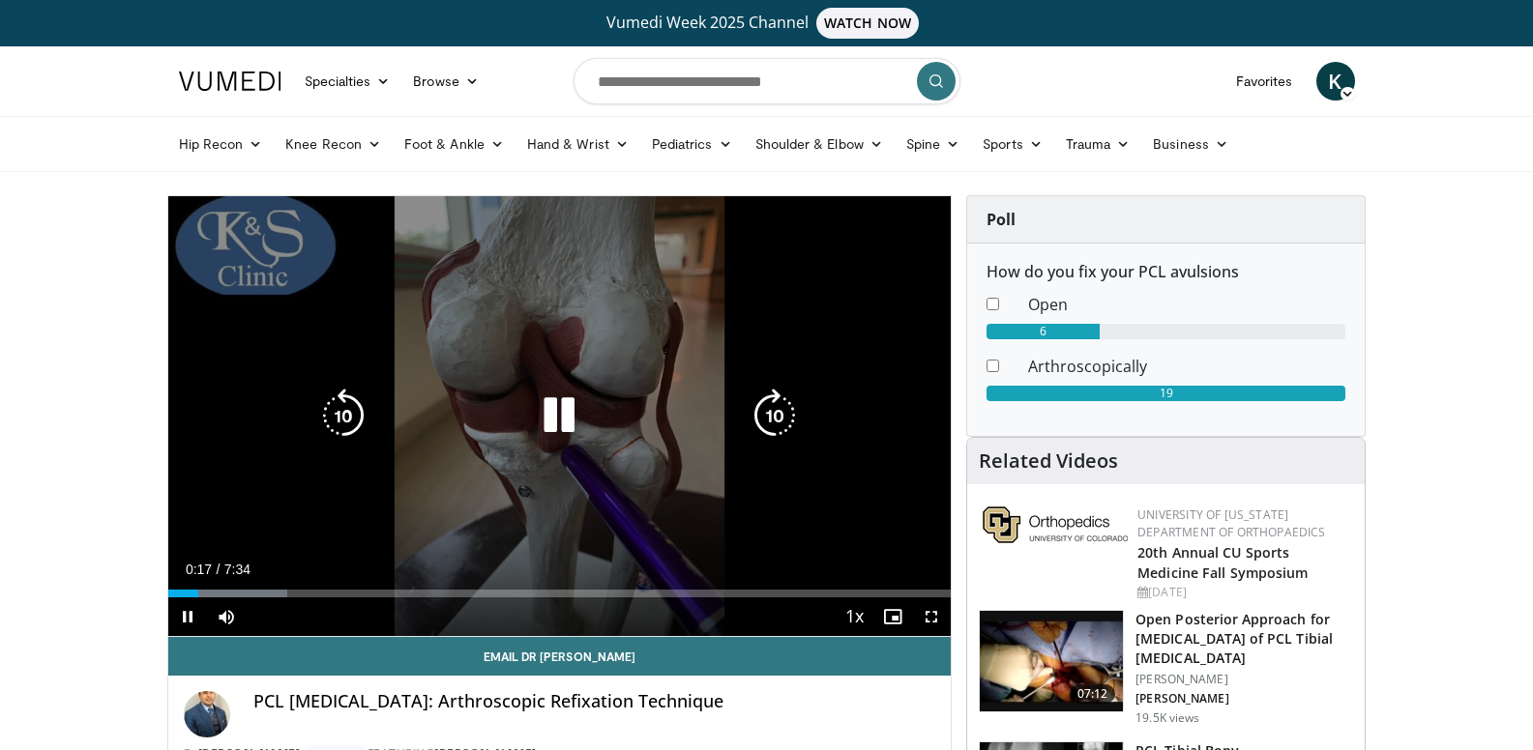
click at [554, 422] on icon "Video Player" at bounding box center [559, 416] width 54 height 54
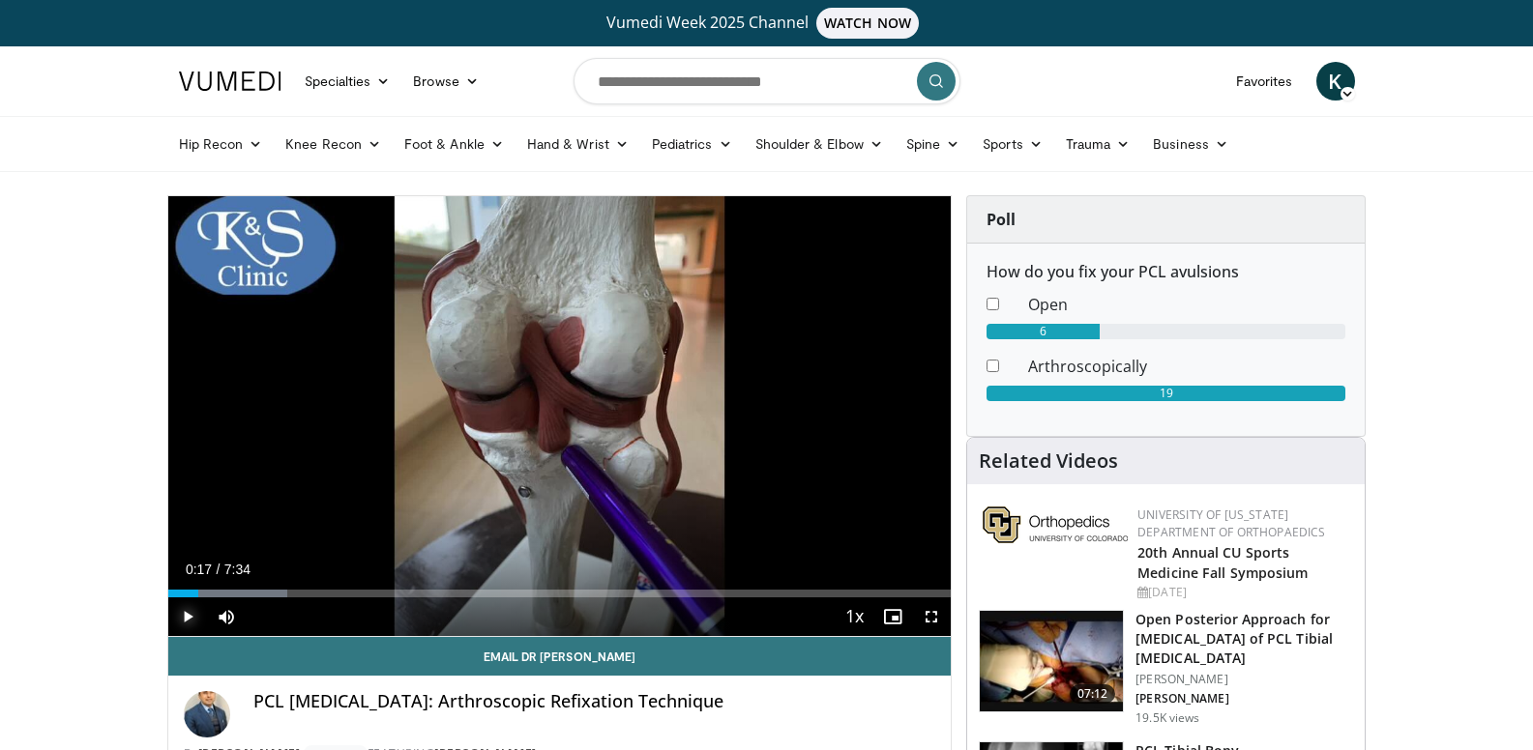
click at [184, 611] on span "Video Player" at bounding box center [187, 617] width 39 height 39
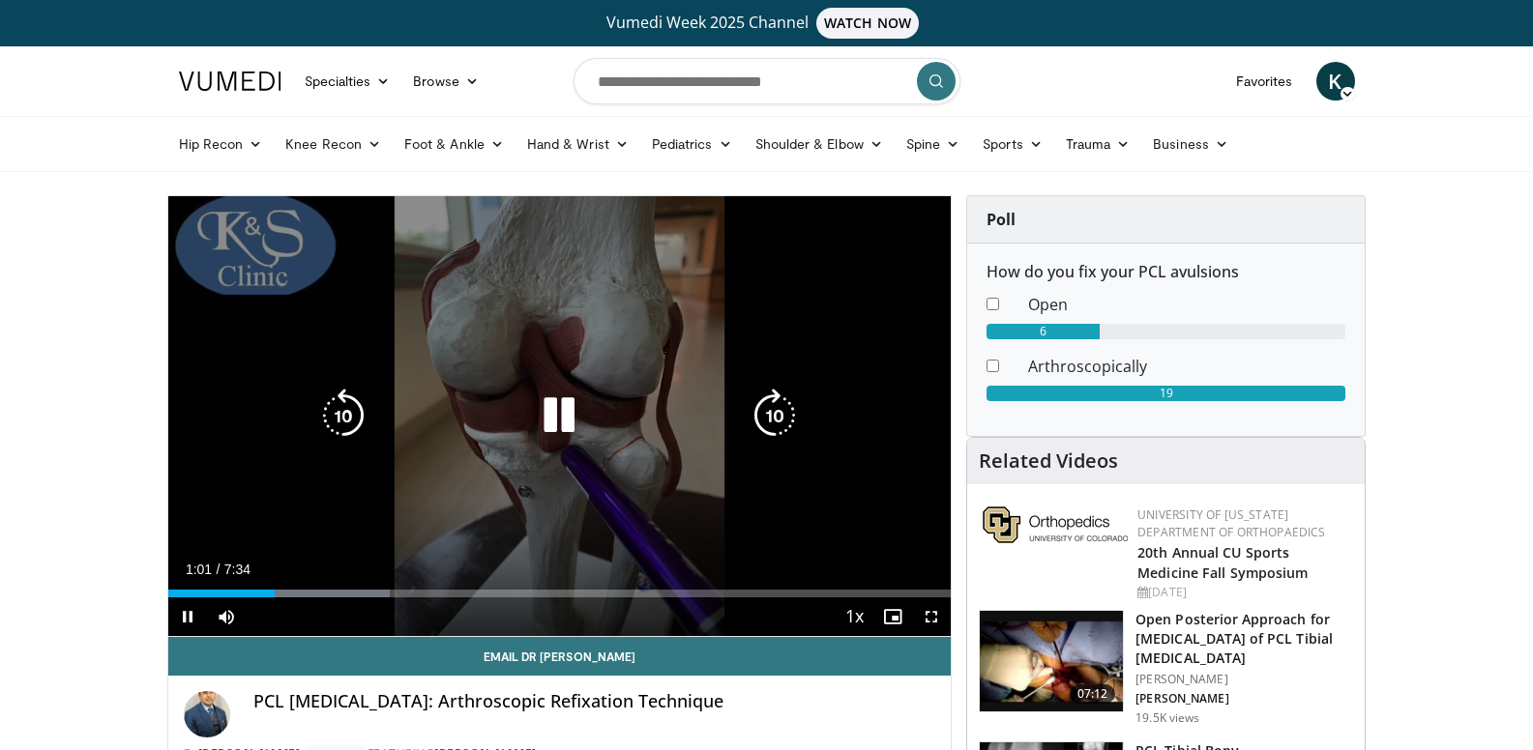
click at [553, 423] on icon "Video Player" at bounding box center [559, 416] width 54 height 54
click at [559, 405] on icon "Video Player" at bounding box center [559, 416] width 54 height 54
click at [356, 415] on icon "Video Player" at bounding box center [343, 416] width 54 height 54
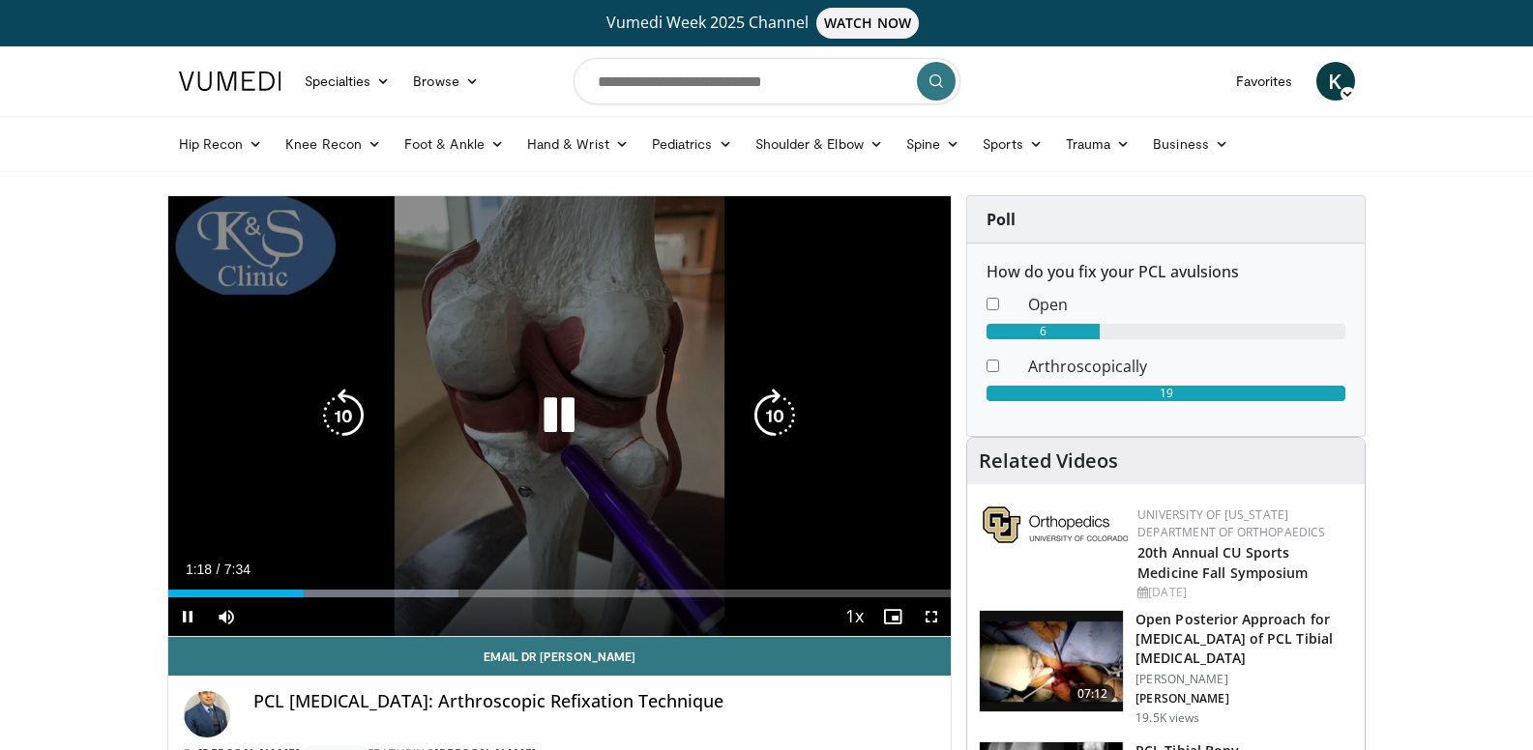
click at [774, 408] on icon "Video Player" at bounding box center [774, 416] width 54 height 54
click at [553, 405] on icon "Video Player" at bounding box center [559, 416] width 54 height 54
click at [563, 409] on icon "Video Player" at bounding box center [559, 416] width 54 height 54
click at [562, 422] on icon "Video Player" at bounding box center [559, 416] width 54 height 54
click at [337, 408] on icon "Video Player" at bounding box center [343, 416] width 54 height 54
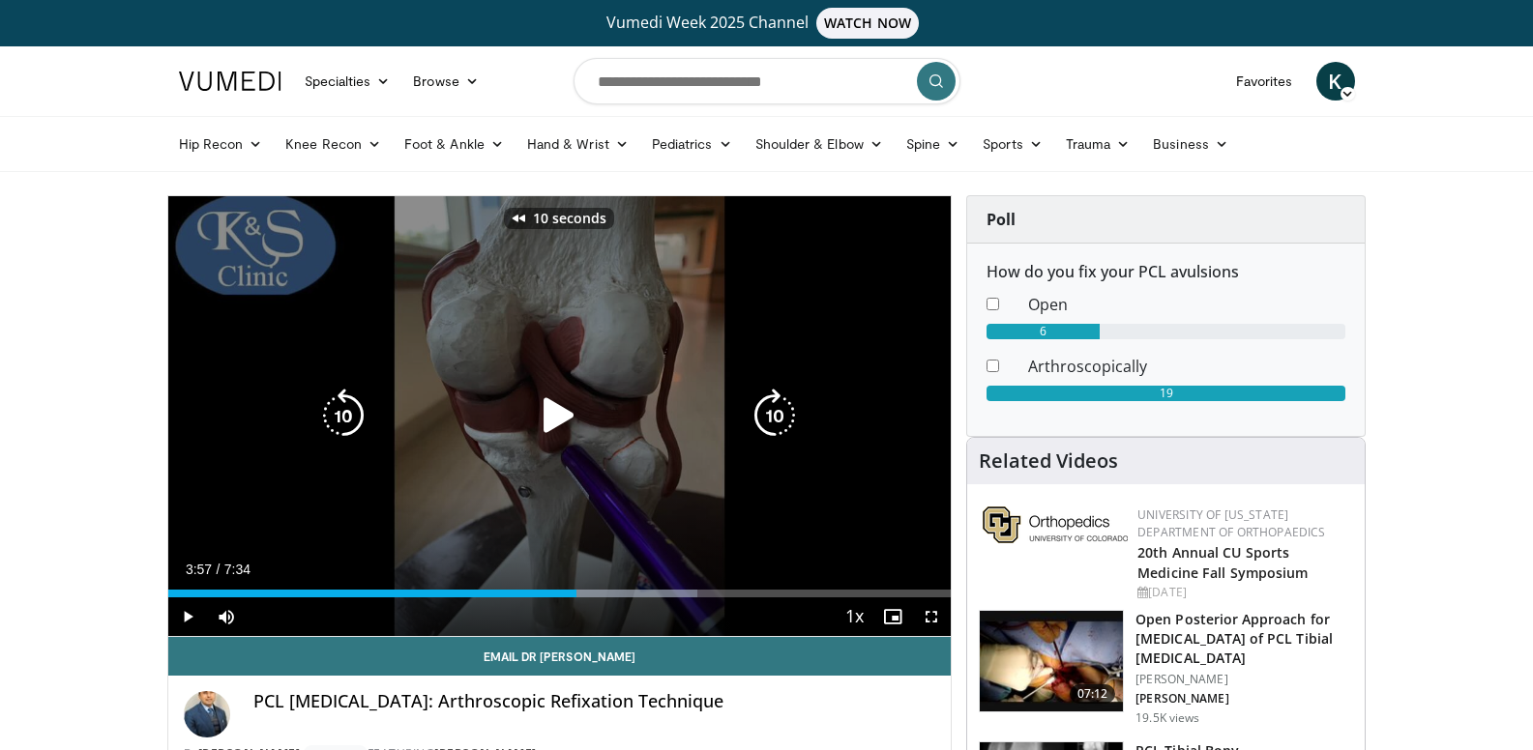
click at [338, 407] on icon "Video Player" at bounding box center [343, 416] width 54 height 54
drag, startPoint x: 547, startPoint y: 412, endPoint x: 571, endPoint y: 410, distance: 24.2
click at [548, 412] on icon "Video Player" at bounding box center [559, 416] width 54 height 54
click at [569, 420] on icon "Video Player" at bounding box center [559, 416] width 54 height 54
click at [344, 413] on icon "Video Player" at bounding box center [343, 416] width 54 height 54
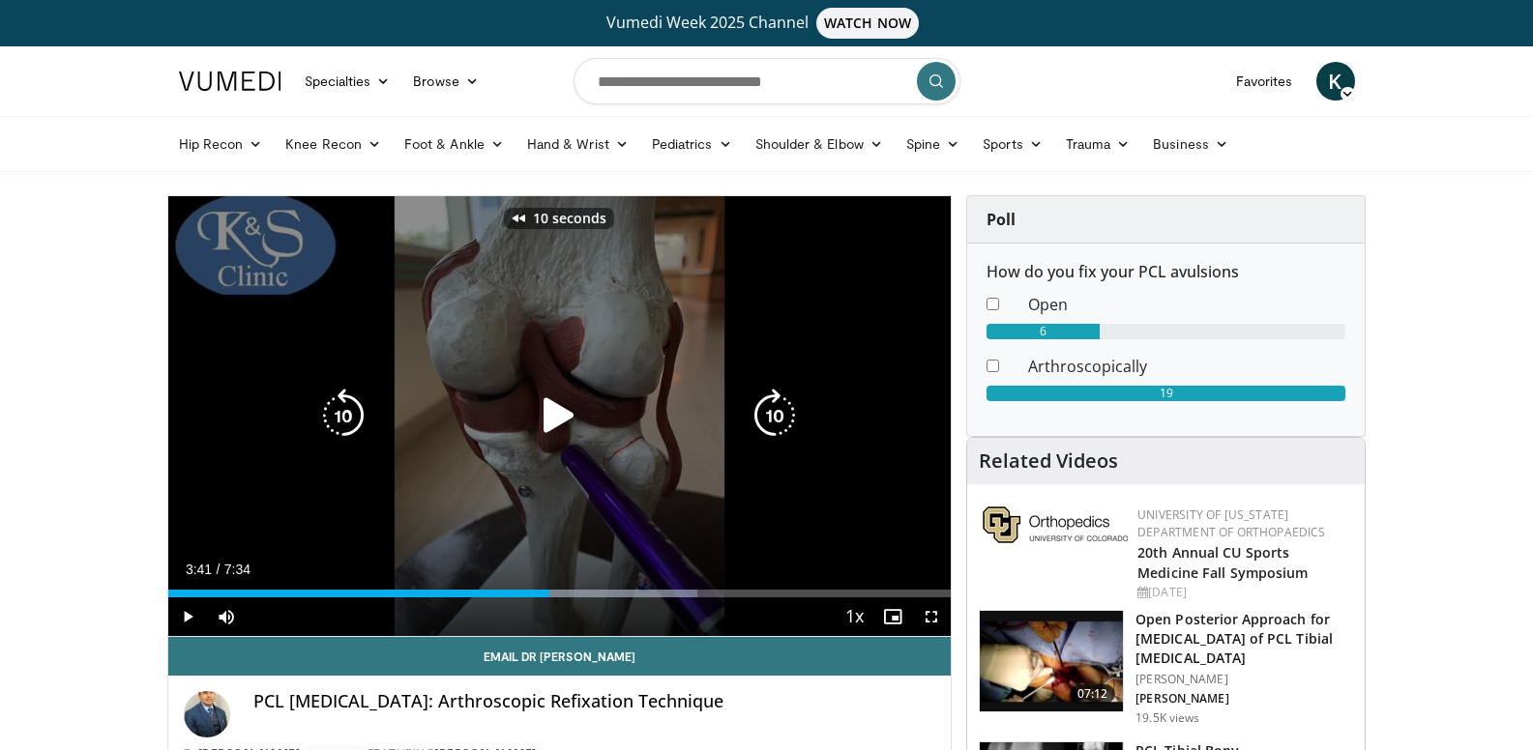
click at [552, 409] on icon "Video Player" at bounding box center [559, 416] width 54 height 54
click at [554, 417] on icon "Video Player" at bounding box center [559, 416] width 54 height 54
click at [552, 409] on icon "Video Player" at bounding box center [559, 416] width 54 height 54
click at [550, 412] on icon "Video Player" at bounding box center [559, 416] width 54 height 54
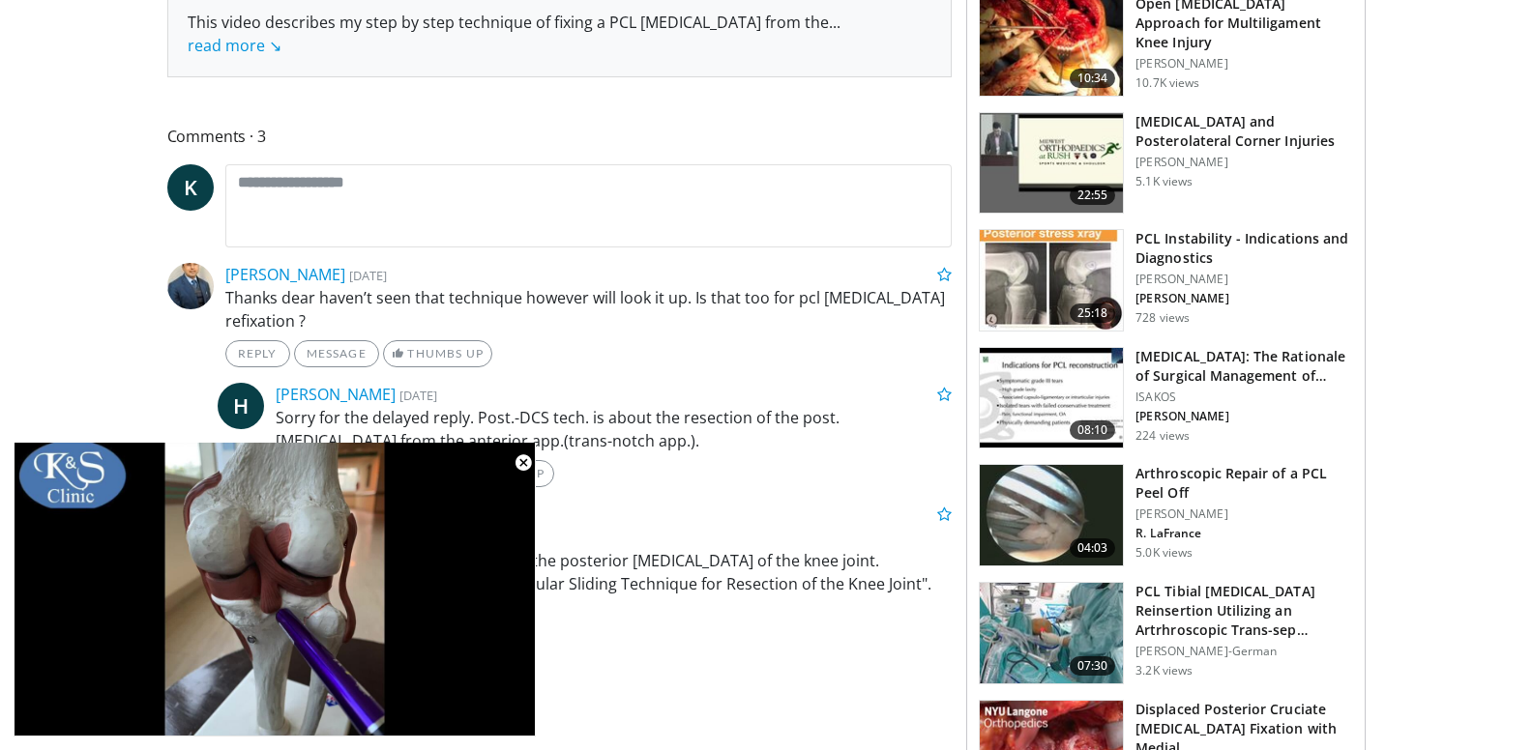
scroll to position [1064, 0]
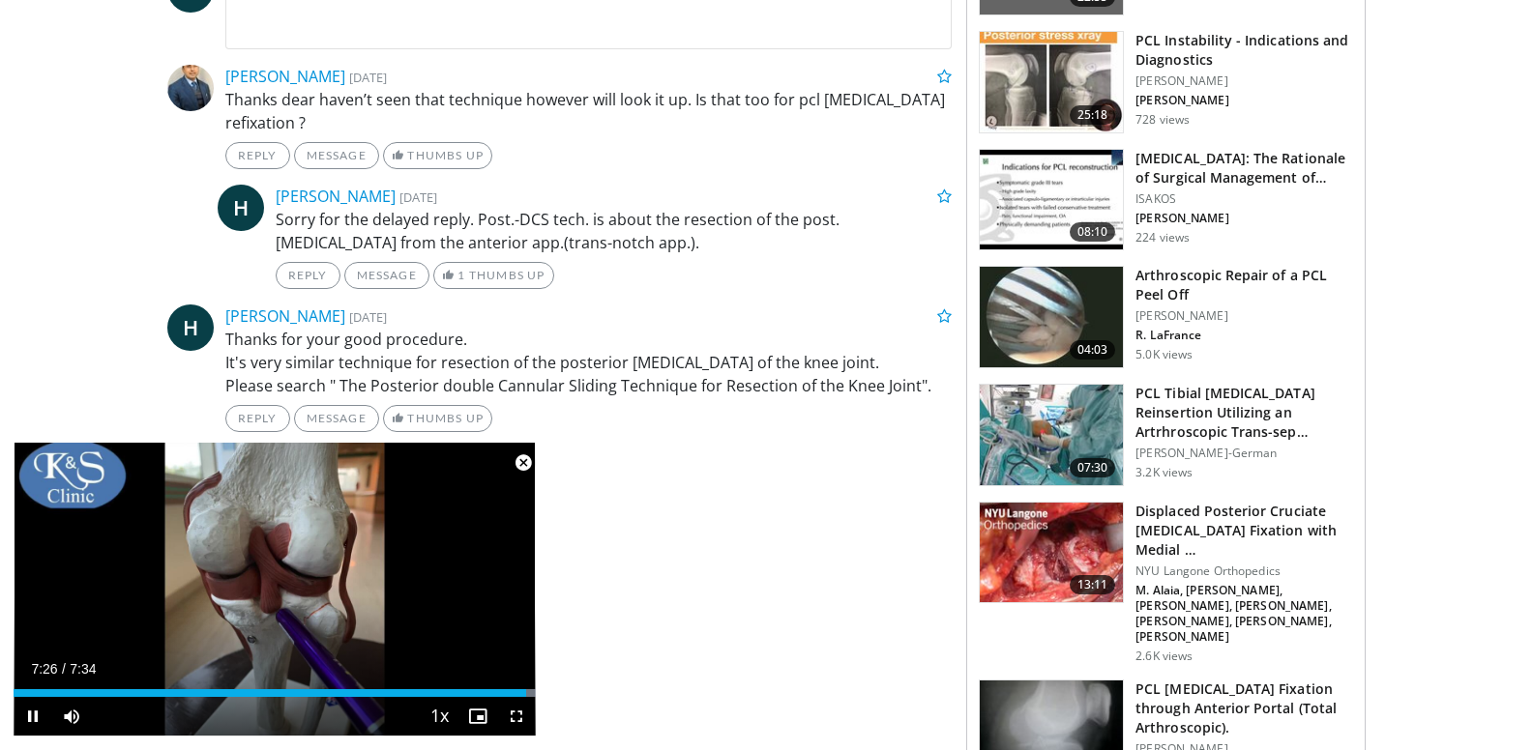
click at [526, 464] on span "Video Player" at bounding box center [523, 463] width 39 height 39
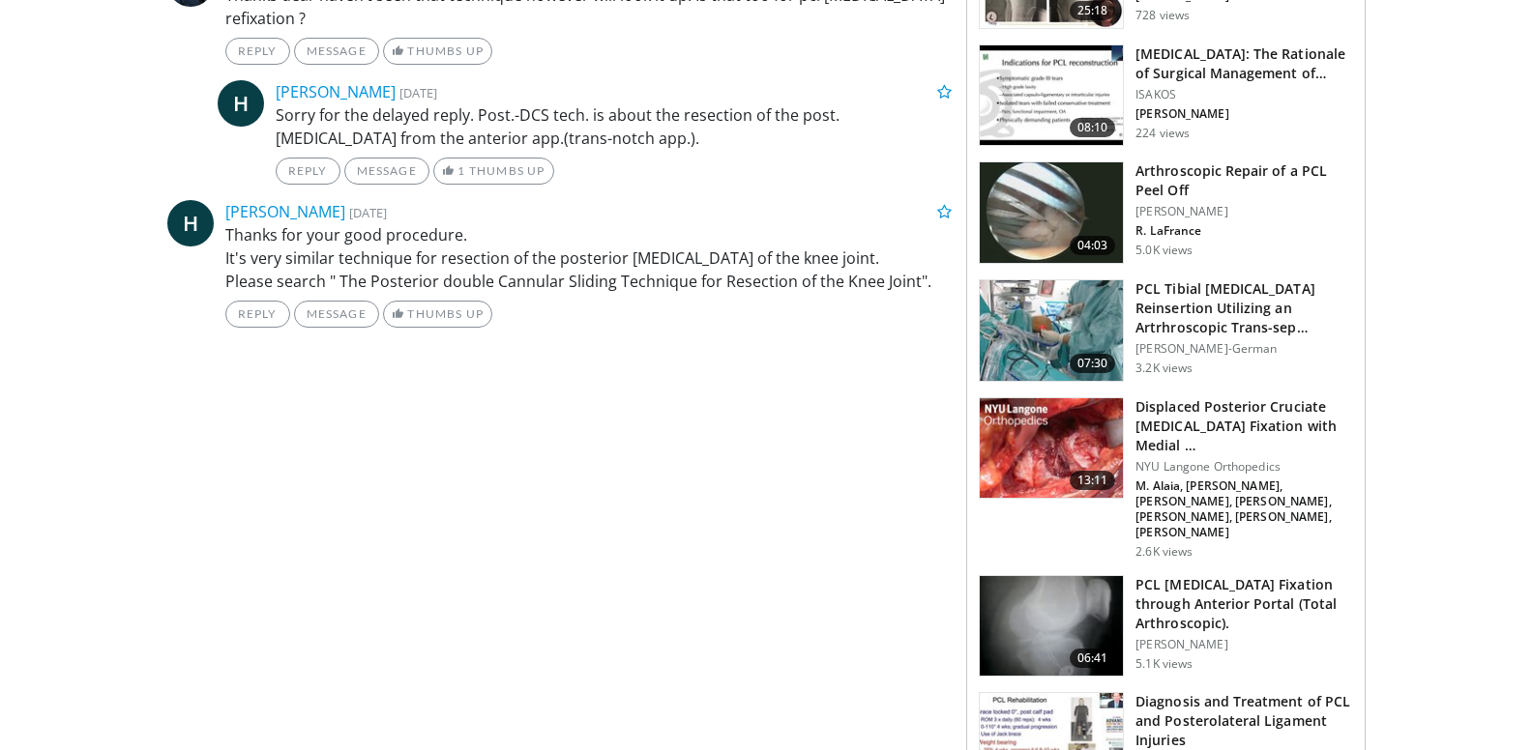
scroll to position [1203, 0]
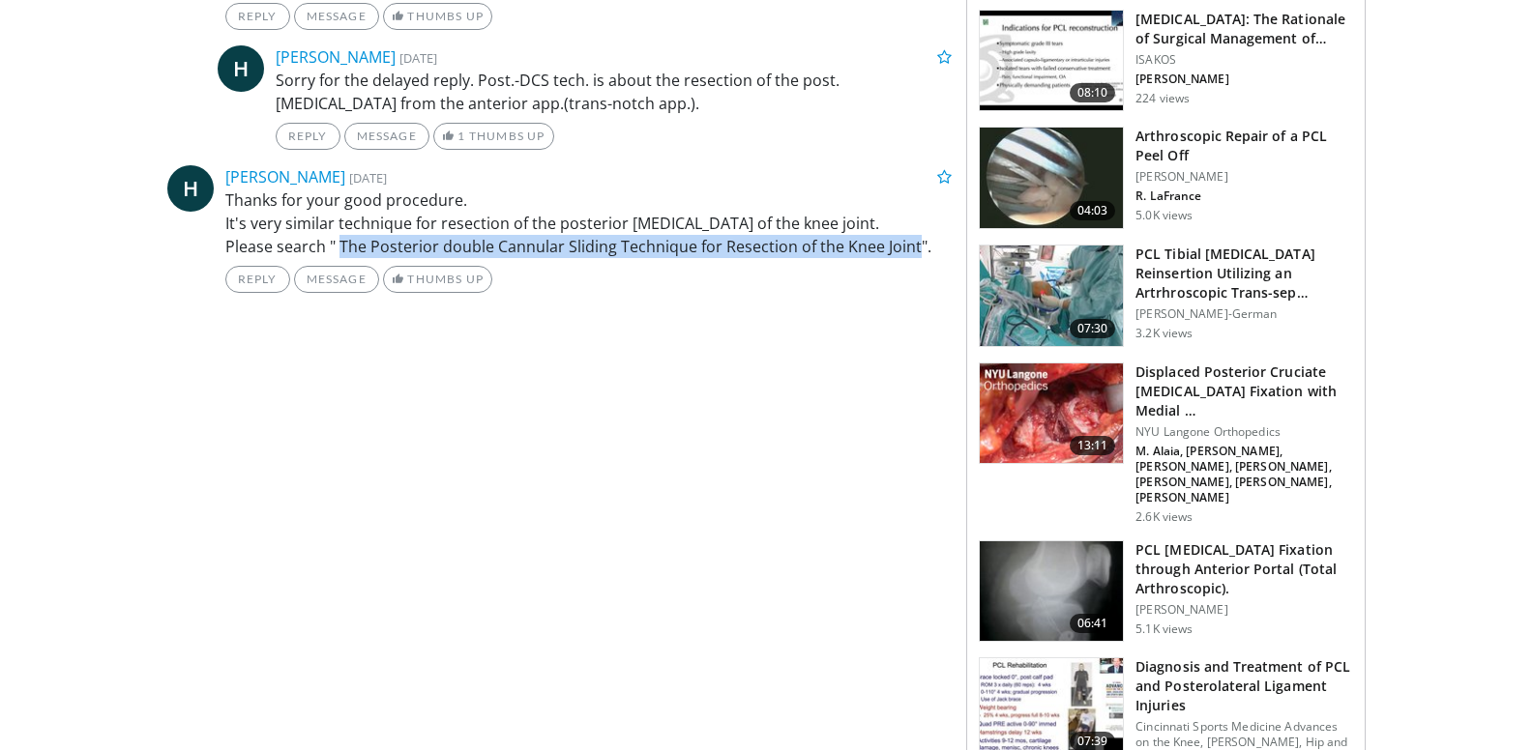
drag, startPoint x: 339, startPoint y: 246, endPoint x: 909, endPoint y: 246, distance: 569.5
click at [909, 246] on p "Thanks for your good procedure. It's very similar technique for resection of th…" at bounding box center [588, 224] width 727 height 70
copy p "The Posterior double Cannular Sliding Technique for Resection of the Knee Joint"
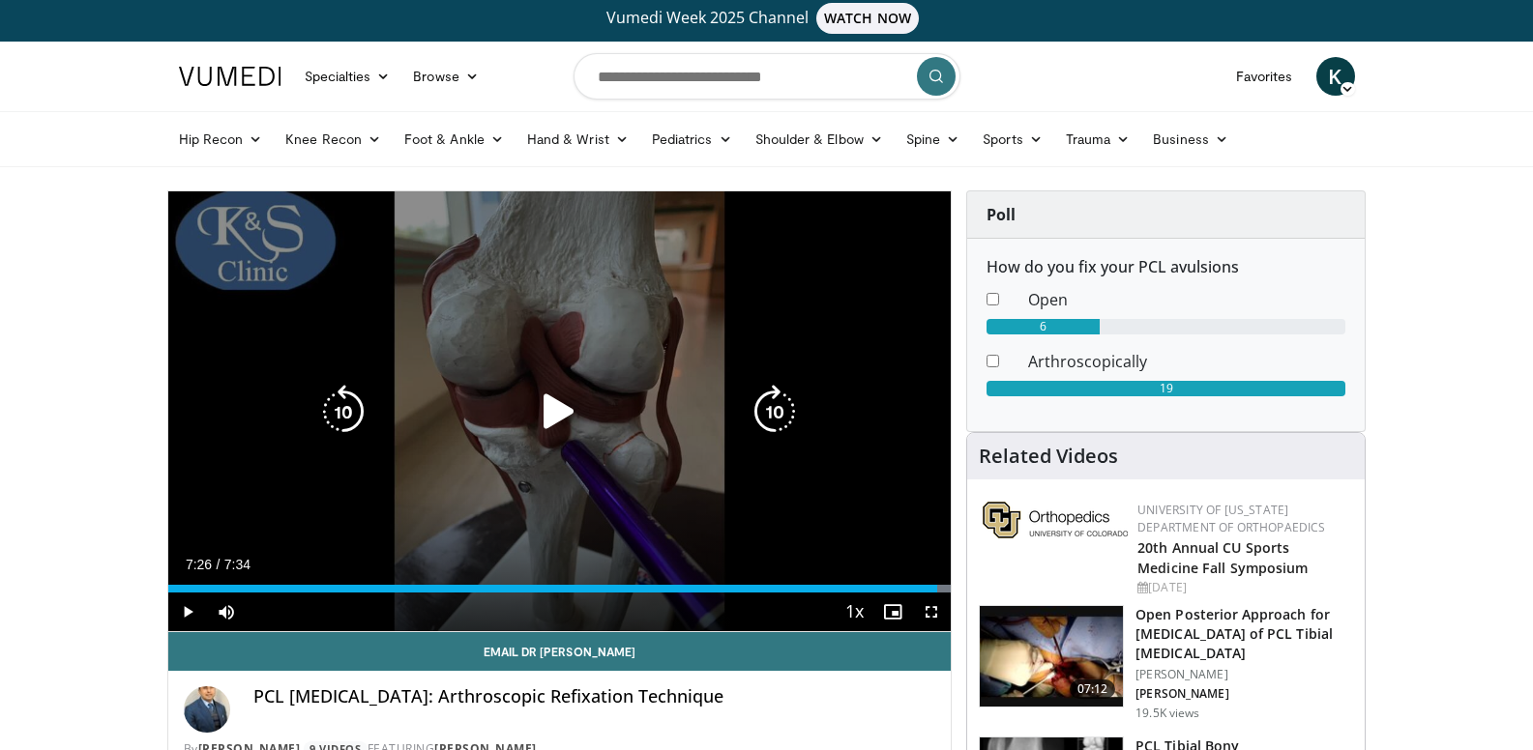
scroll to position [0, 0]
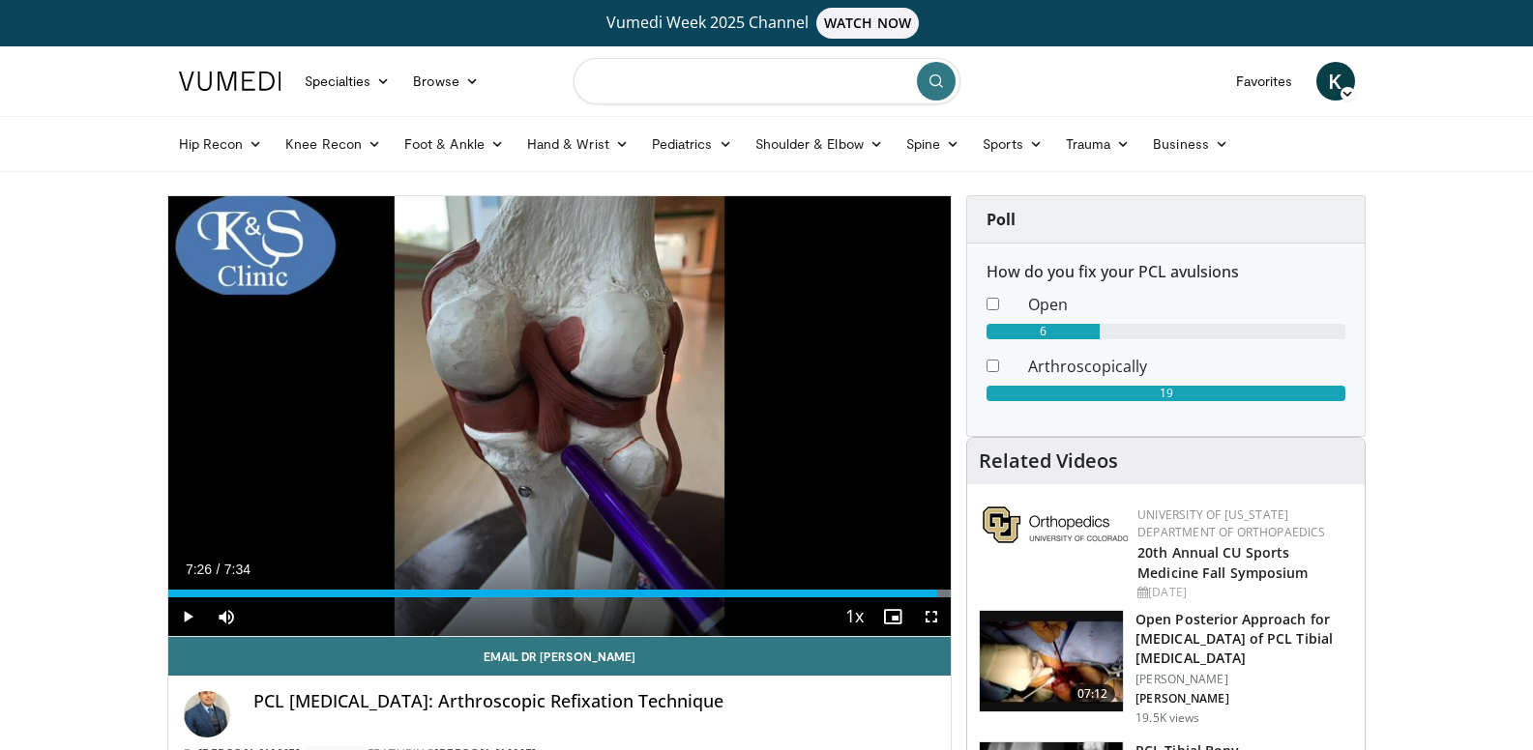
click at [679, 80] on input "Search topics, interventions" at bounding box center [766, 81] width 387 height 46
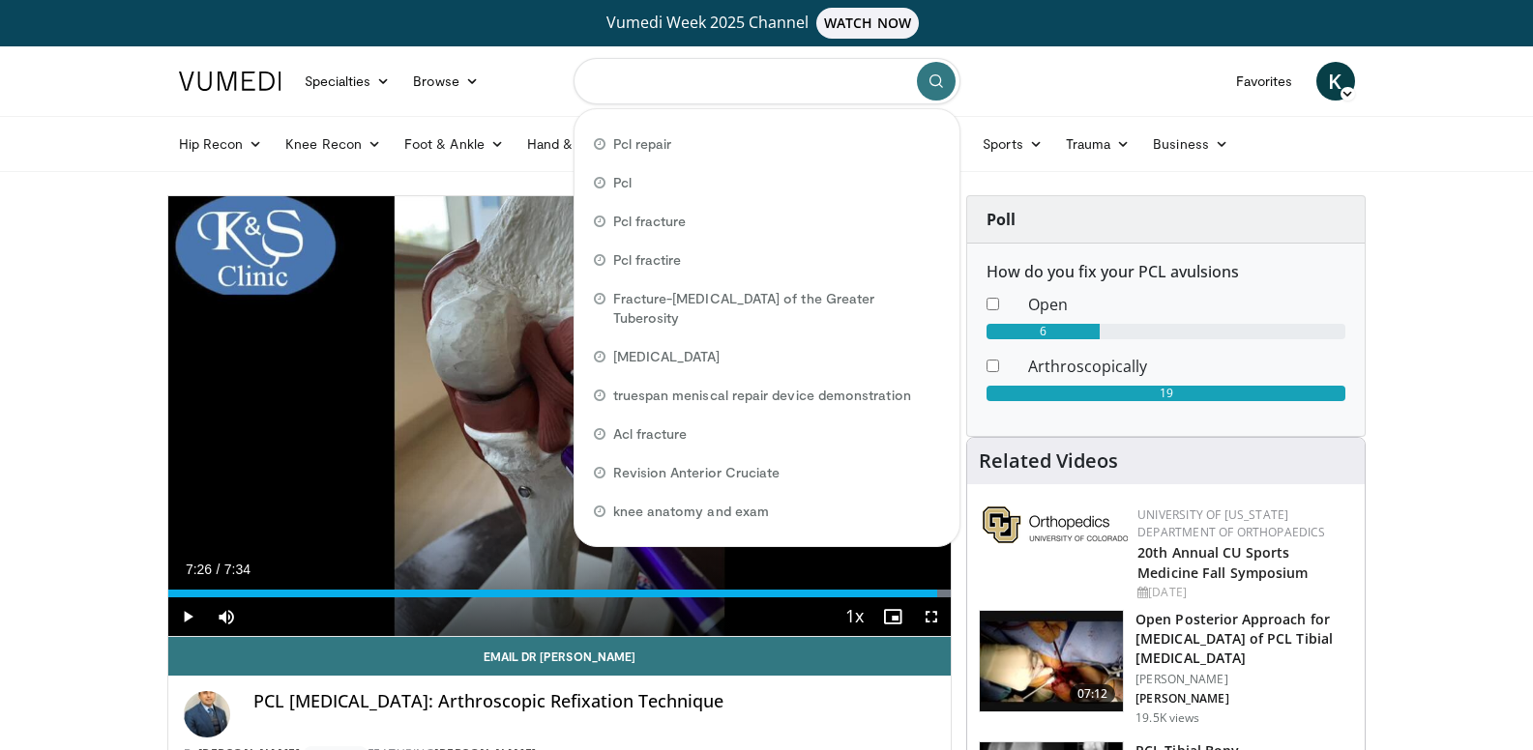
paste input "**********"
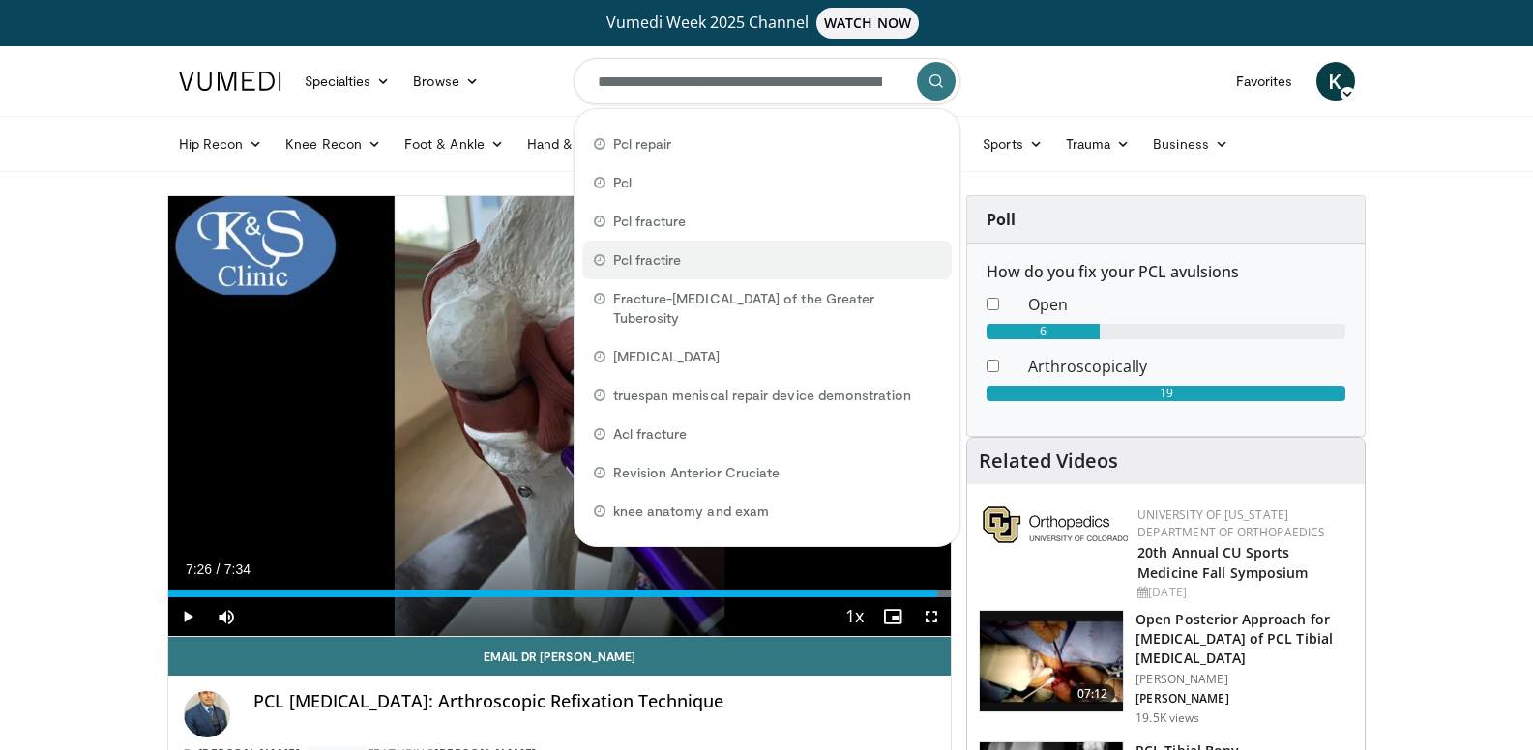
scroll to position [0, 277]
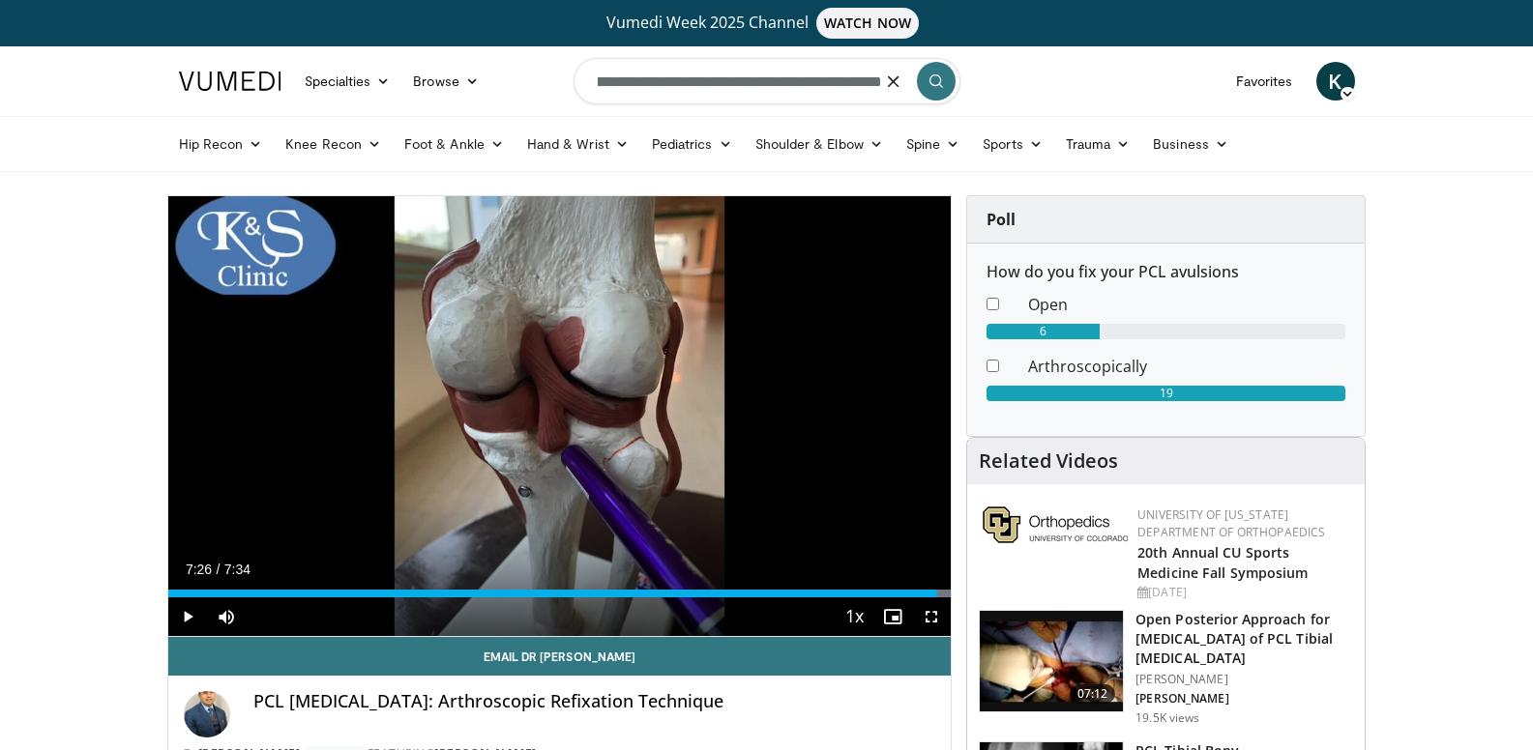
type input "**********"
click at [928, 74] on icon "submit" at bounding box center [935, 80] width 15 height 15
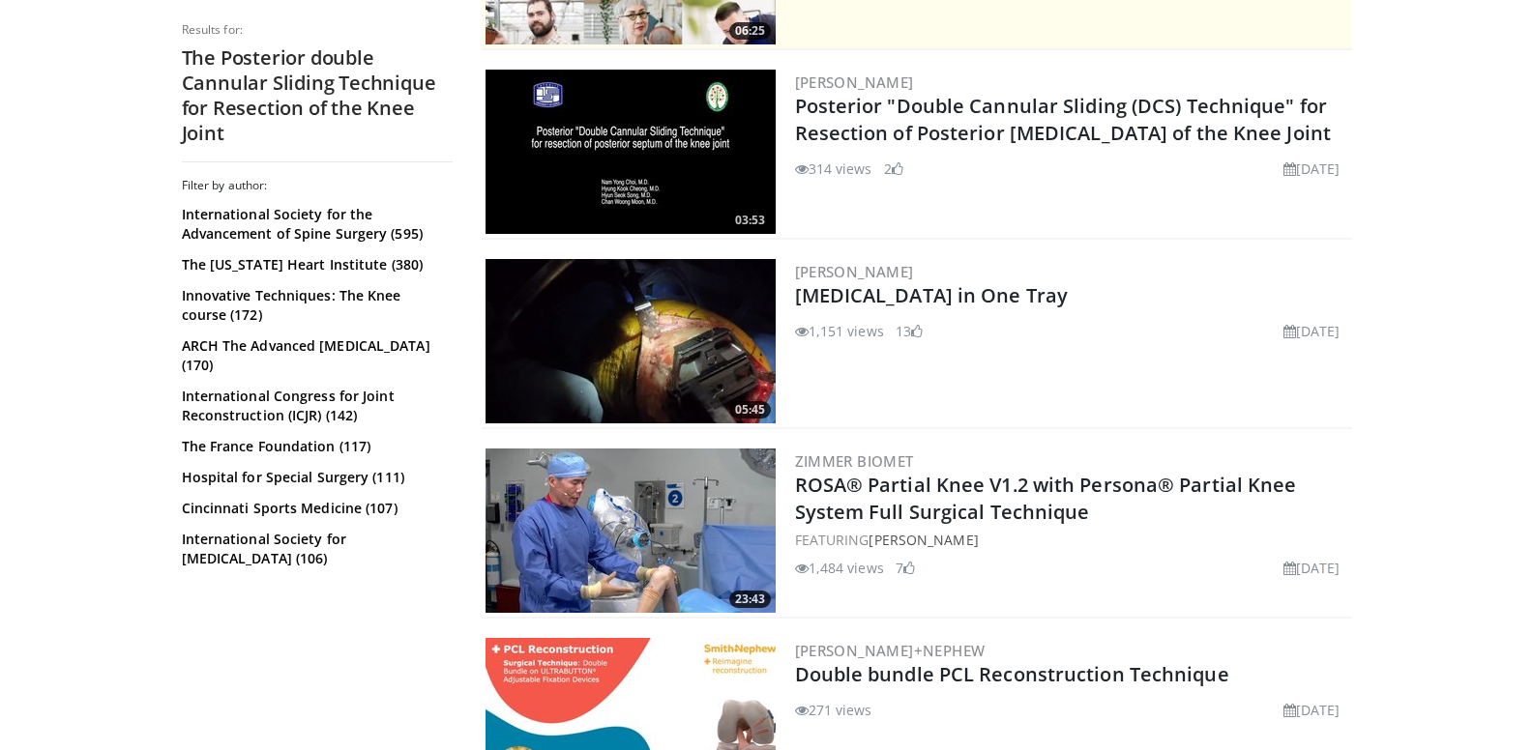
scroll to position [290, 0]
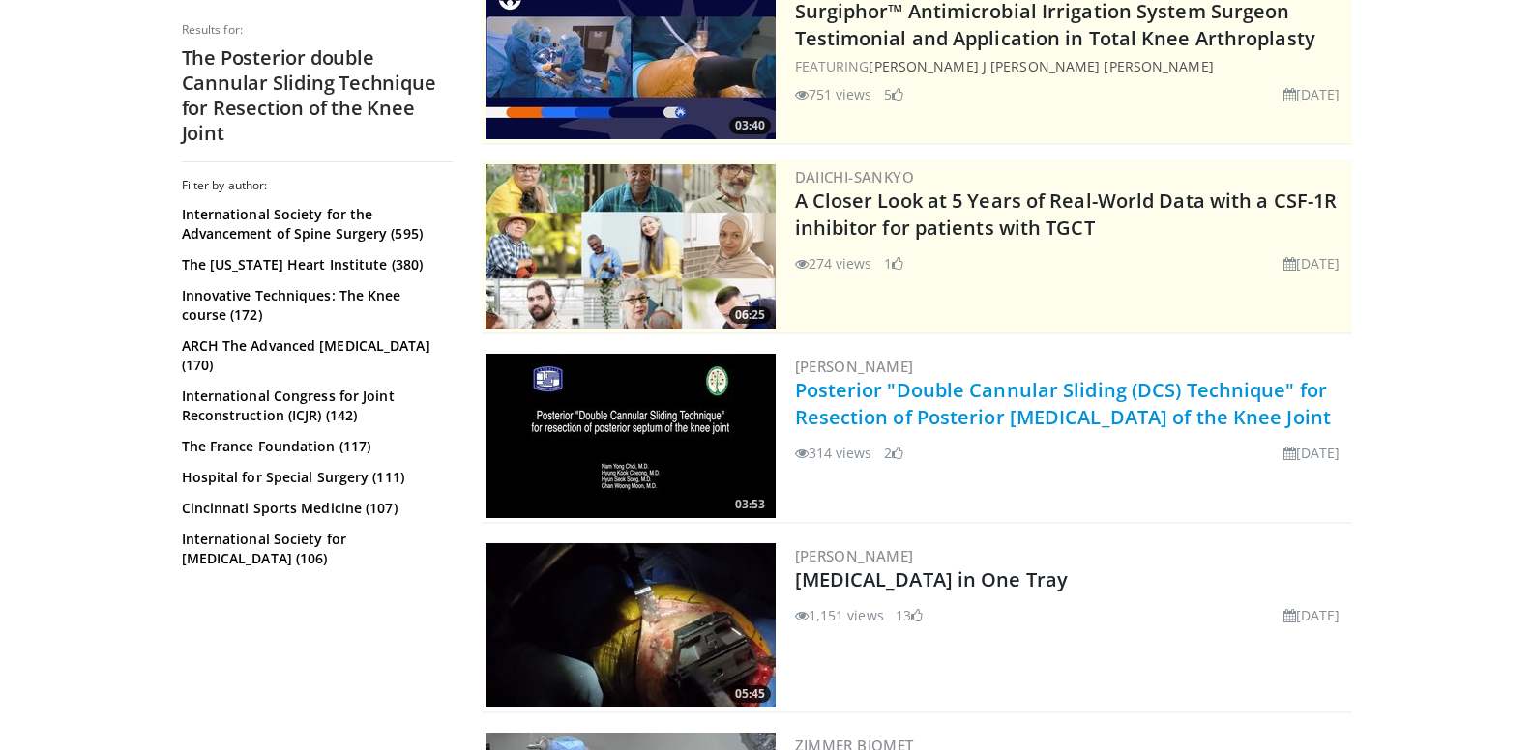
click at [971, 412] on link "Posterior "Double Cannular Sliding (DCS) Technique" for Resection of Posterior …" at bounding box center [1063, 403] width 537 height 53
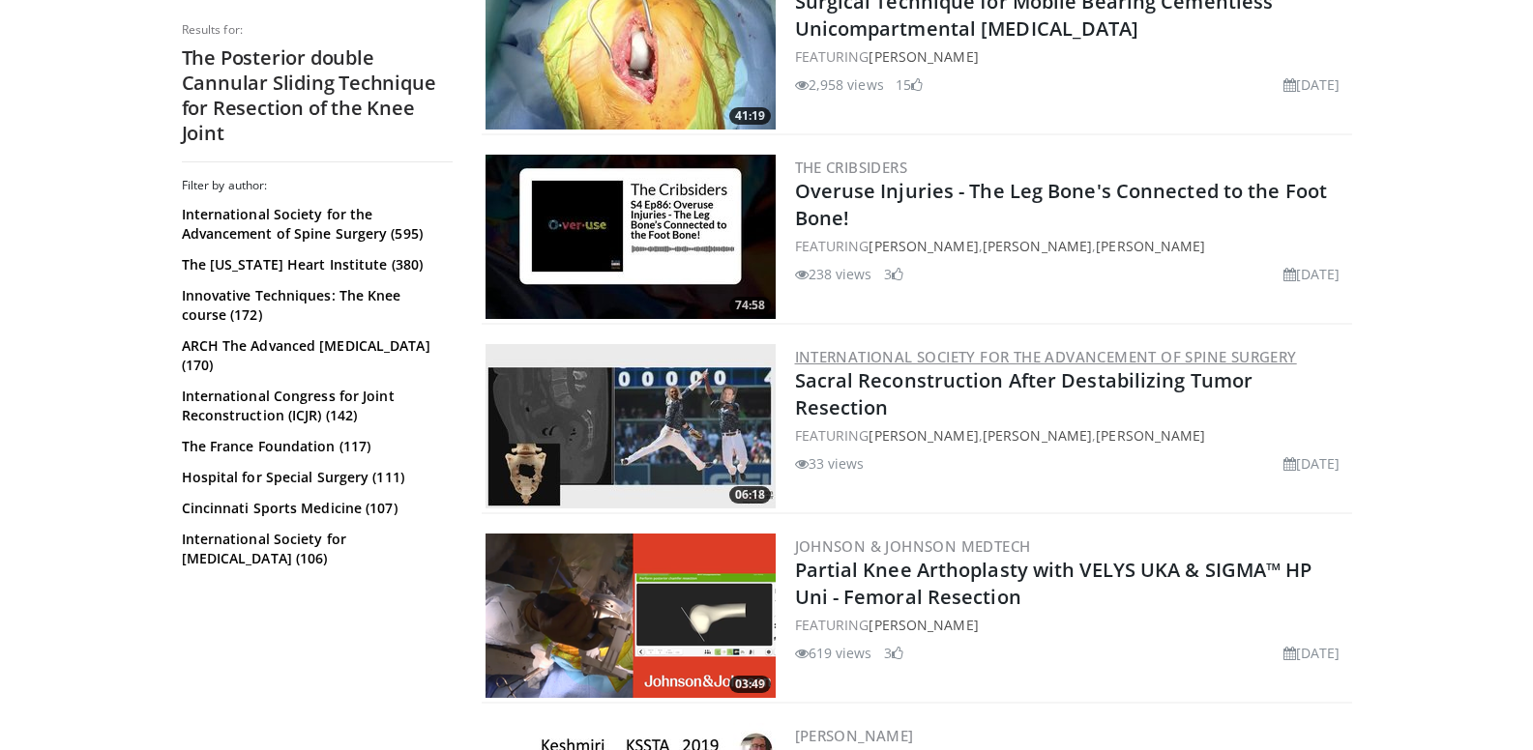
scroll to position [2997, 0]
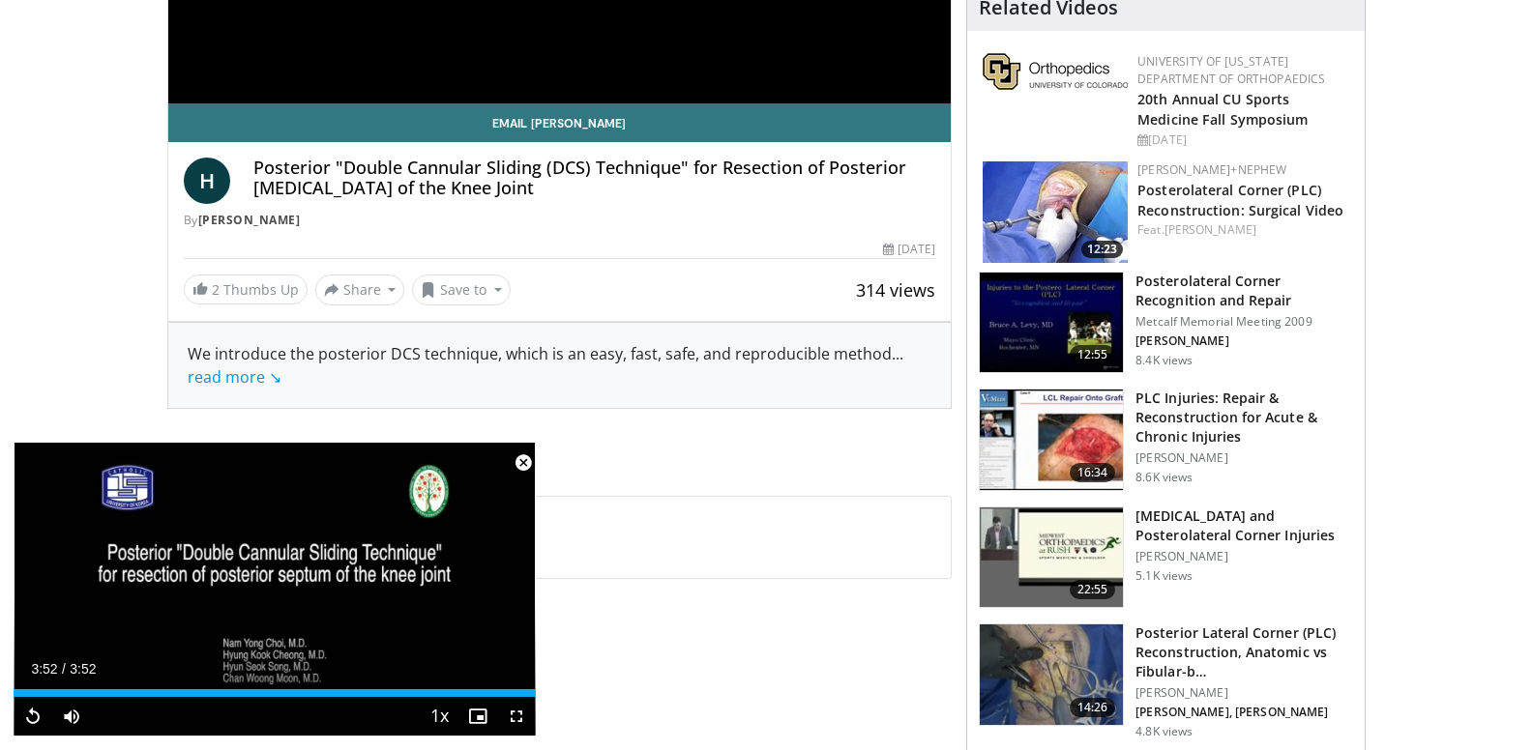
scroll to position [580, 0]
